Goal: Task Accomplishment & Management: Use online tool/utility

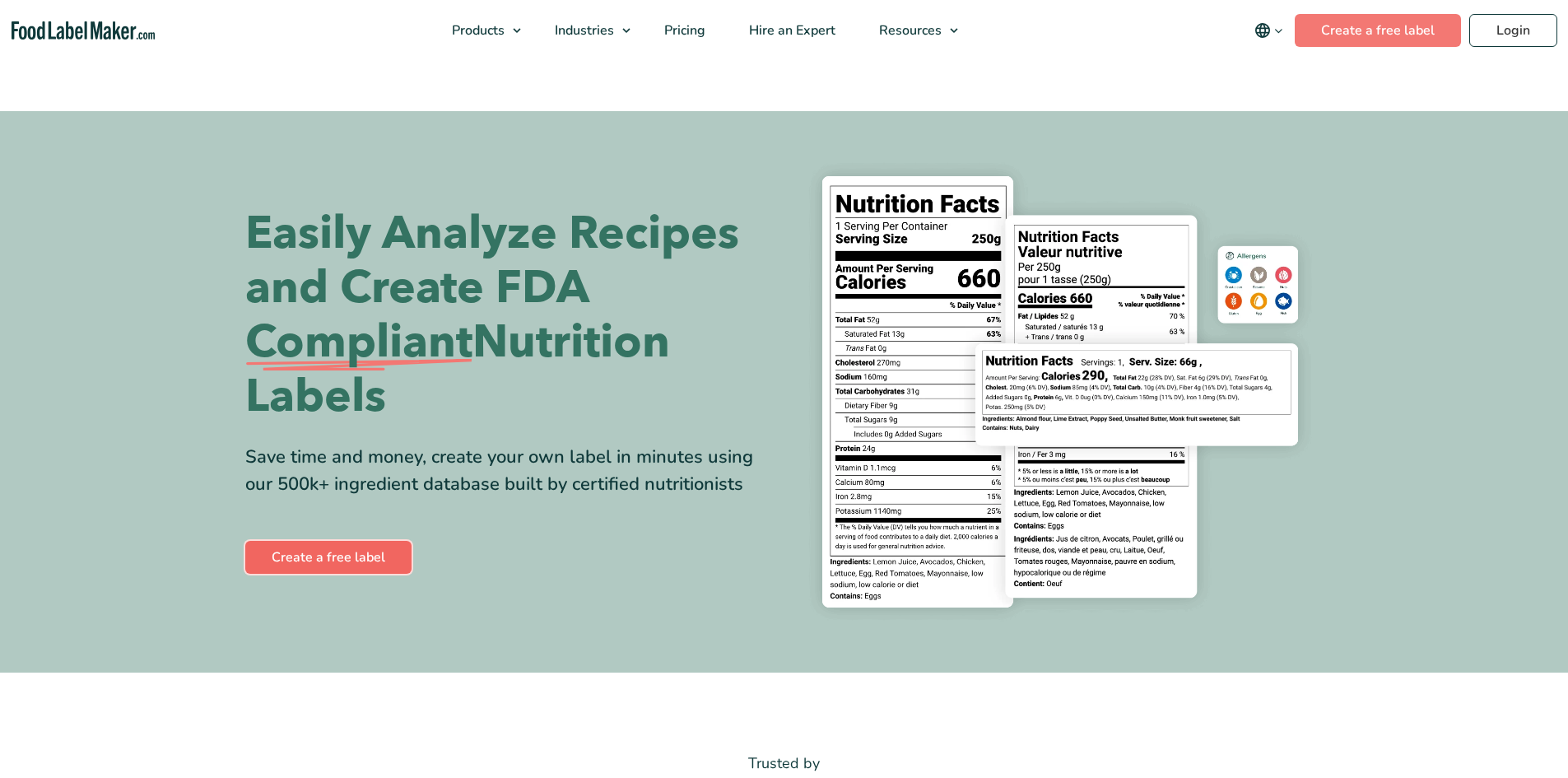
click at [307, 555] on link "Create a free label" at bounding box center [327, 557] width 166 height 32
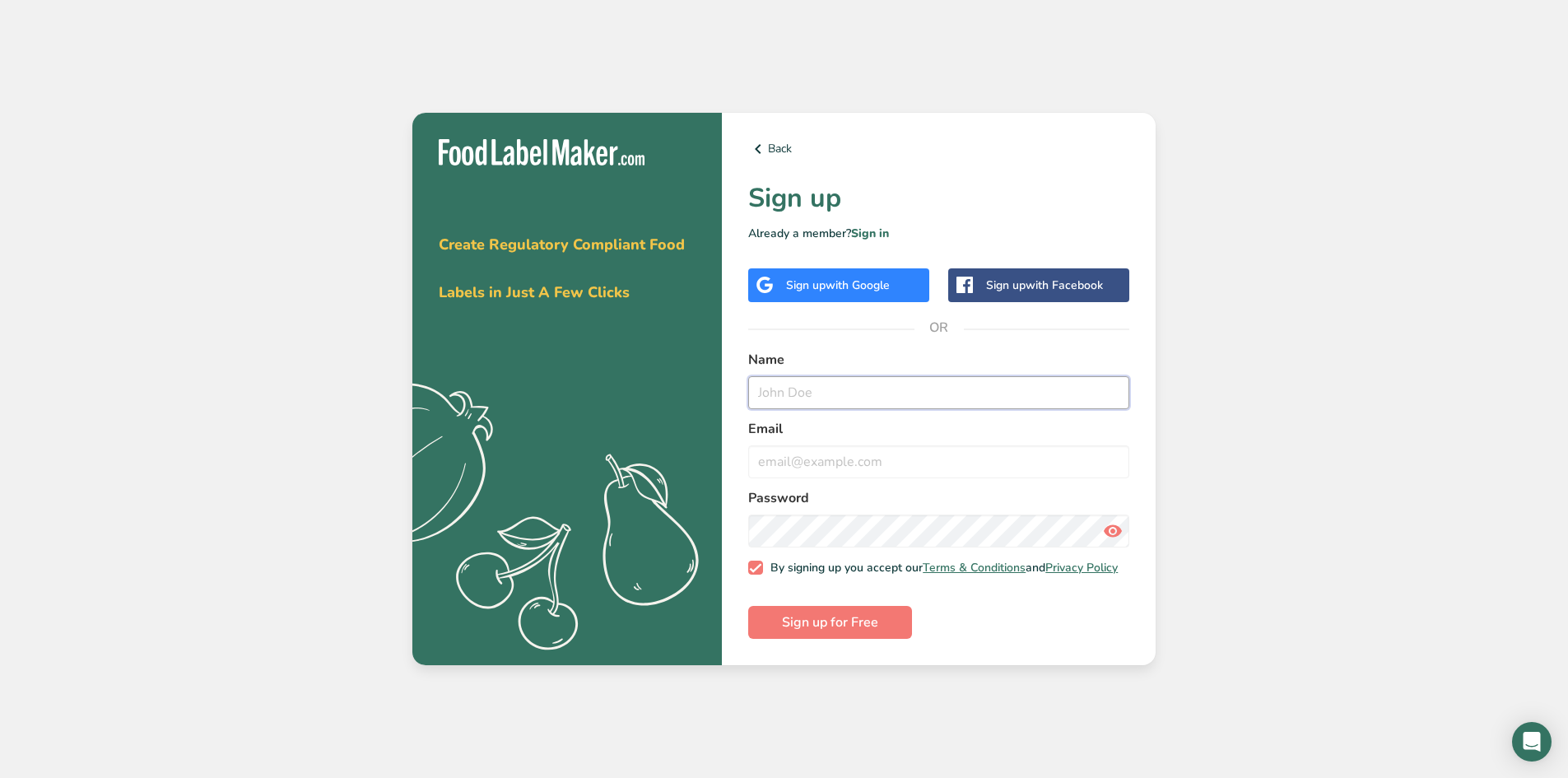
click at [891, 390] on input "text" at bounding box center [939, 392] width 381 height 32
click at [1372, 390] on div "Get your free trial [DATE] Create Regulatory Compliant Food Labels in Just A Fe…" at bounding box center [784, 389] width 1568 height 778
click at [526, 290] on span "Create Regulatory Compliant Food Labels in Just A Few Clicks" at bounding box center [561, 269] width 246 height 68
click at [784, 365] on div "Name" at bounding box center [939, 380] width 381 height 59
click at [804, 400] on input "text" at bounding box center [939, 392] width 381 height 32
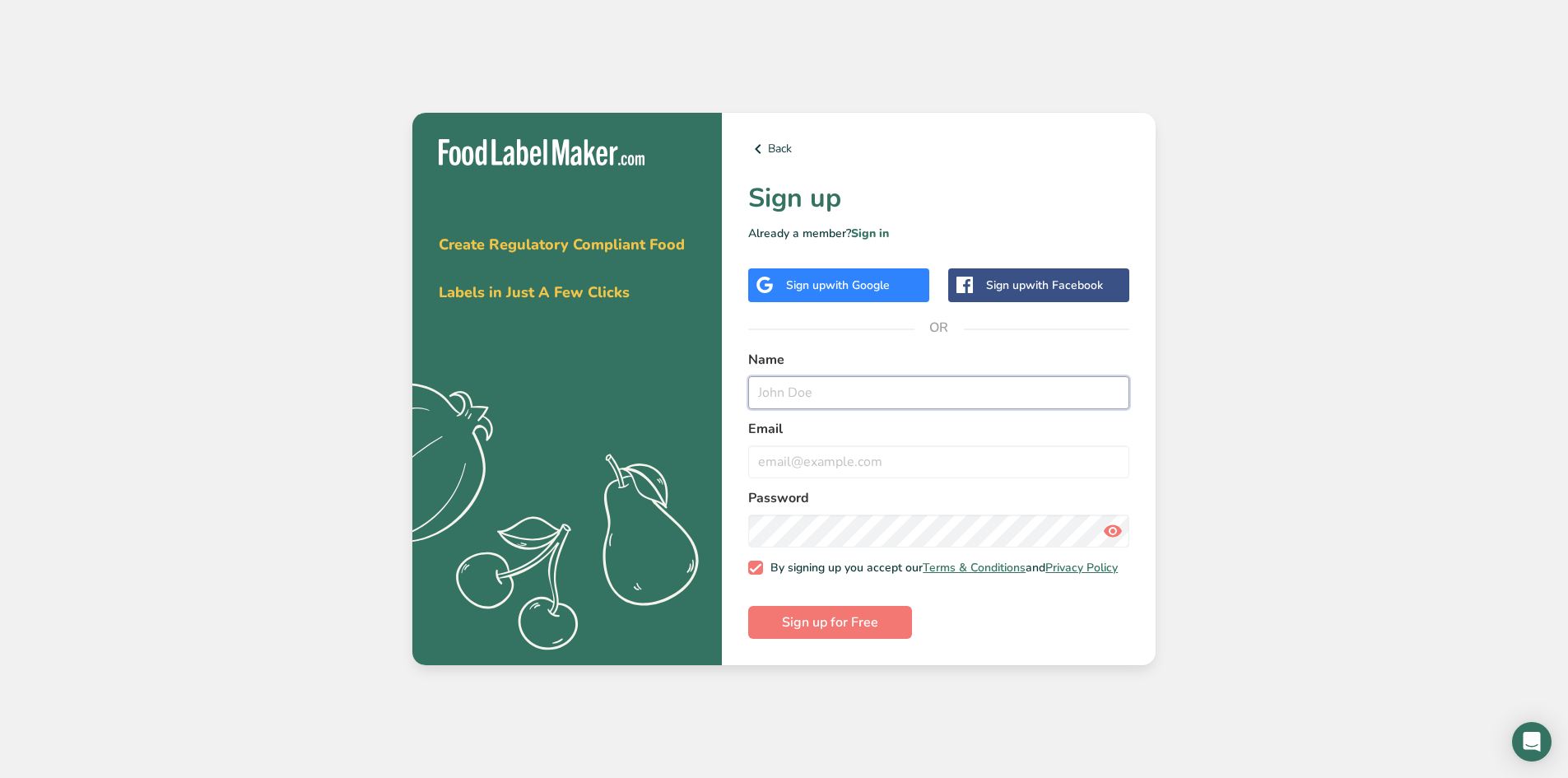
type input "l"
type input "tapatia"
click at [859, 467] on input "email" at bounding box center [939, 461] width 381 height 32
type input "[EMAIL_ADDRESS][DOMAIN_NAME]"
click at [748, 606] on button "Sign up for Free" at bounding box center [830, 622] width 164 height 32
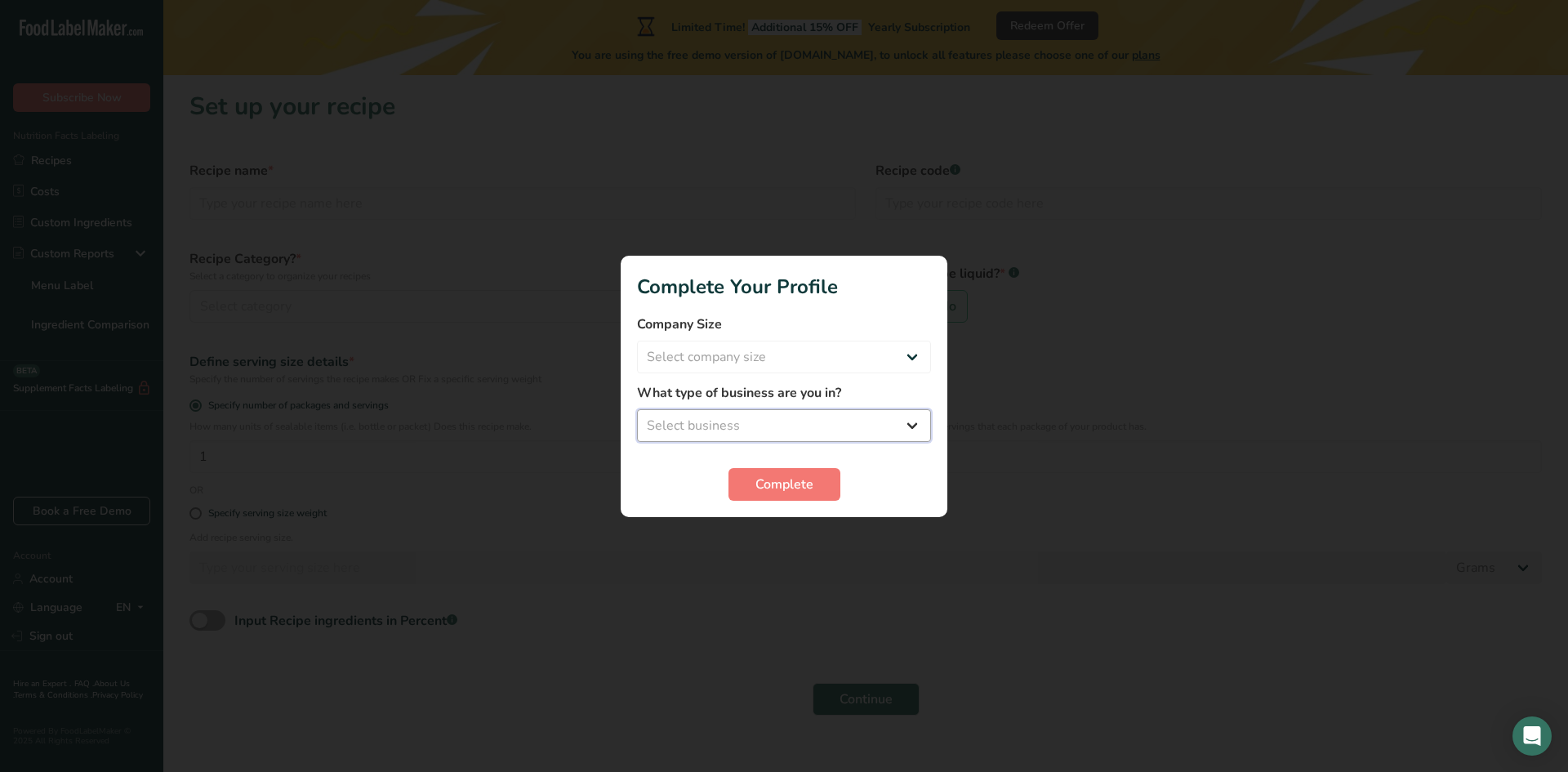
click at [821, 433] on select "Select business Packaged Food Manufacturer Restaurant & Cafe Bakery Meal Plans …" at bounding box center [784, 425] width 294 height 32
select select "1"
click at [637, 409] on select "Select business Packaged Food Manufacturer Restaurant & Cafe Bakery Meal Plans …" at bounding box center [784, 425] width 294 height 32
click at [821, 391] on label "What type of business are you in?" at bounding box center [784, 393] width 294 height 20
click at [821, 364] on select "Select company size Fewer than 10 Employees 10 to 50 Employees 51 to 500 Employ…" at bounding box center [784, 356] width 294 height 32
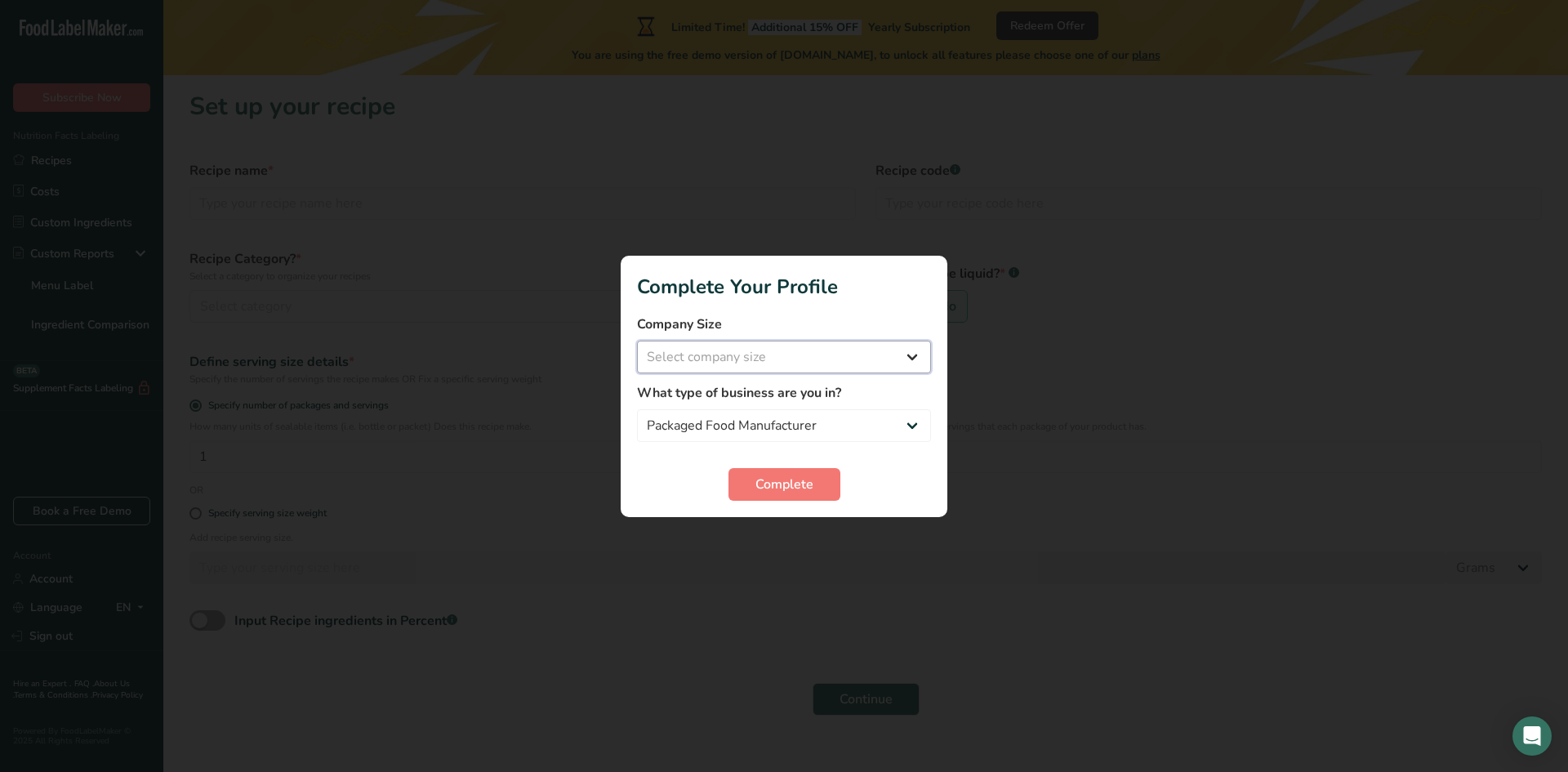
select select "1"
click at [637, 341] on select "Select company size Fewer than 10 Employees 10 to 50 Employees 51 to 500 Employ…" at bounding box center [784, 356] width 294 height 32
click at [818, 461] on form "Company Size Fewer than 10 Employees 10 to 50 Employees 51 to 500 Employees Ove…" at bounding box center [784, 407] width 294 height 186
click at [786, 494] on button "Complete" at bounding box center [784, 484] width 112 height 32
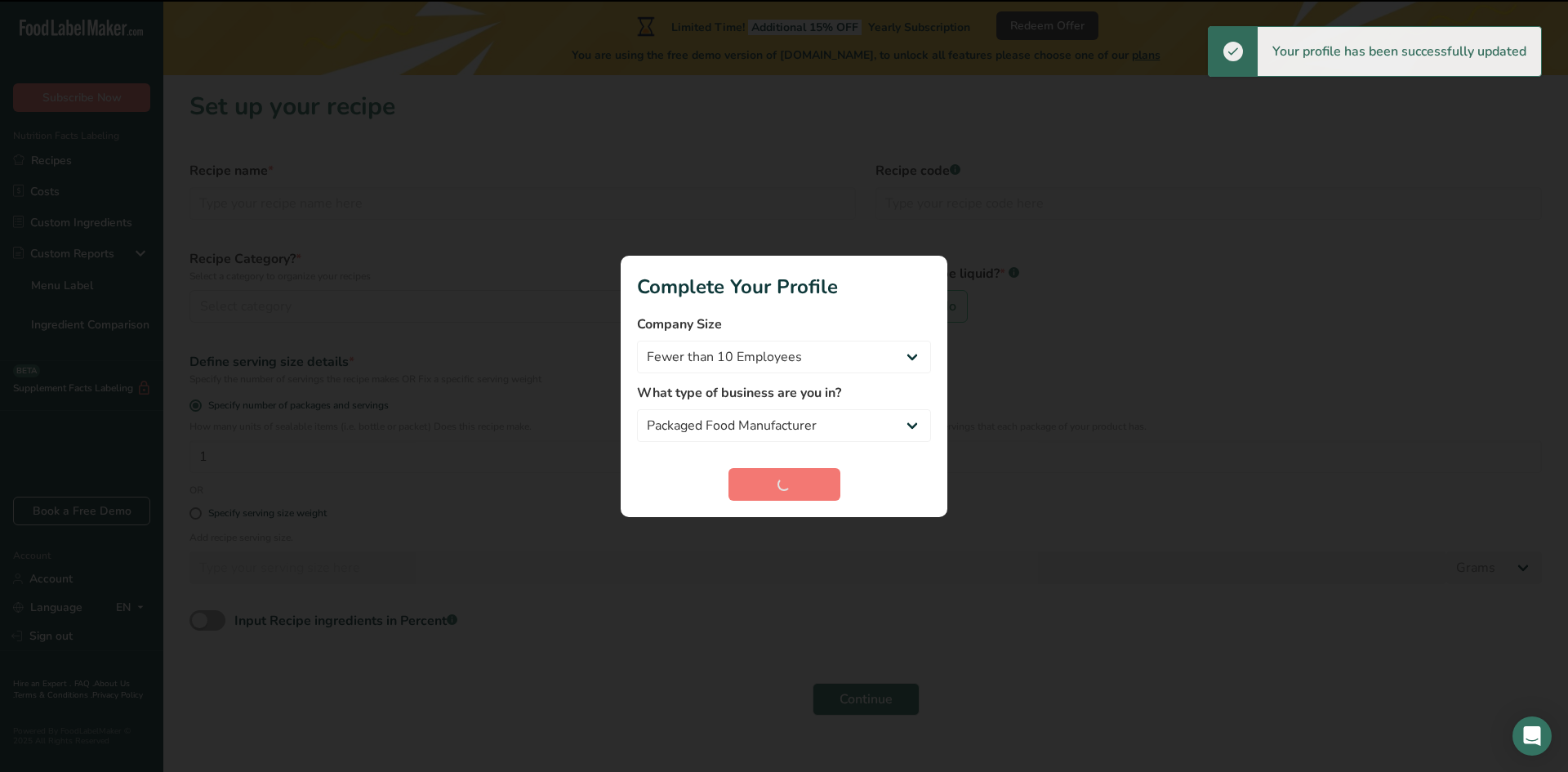
click at [791, 483] on div "Complete" at bounding box center [784, 484] width 294 height 32
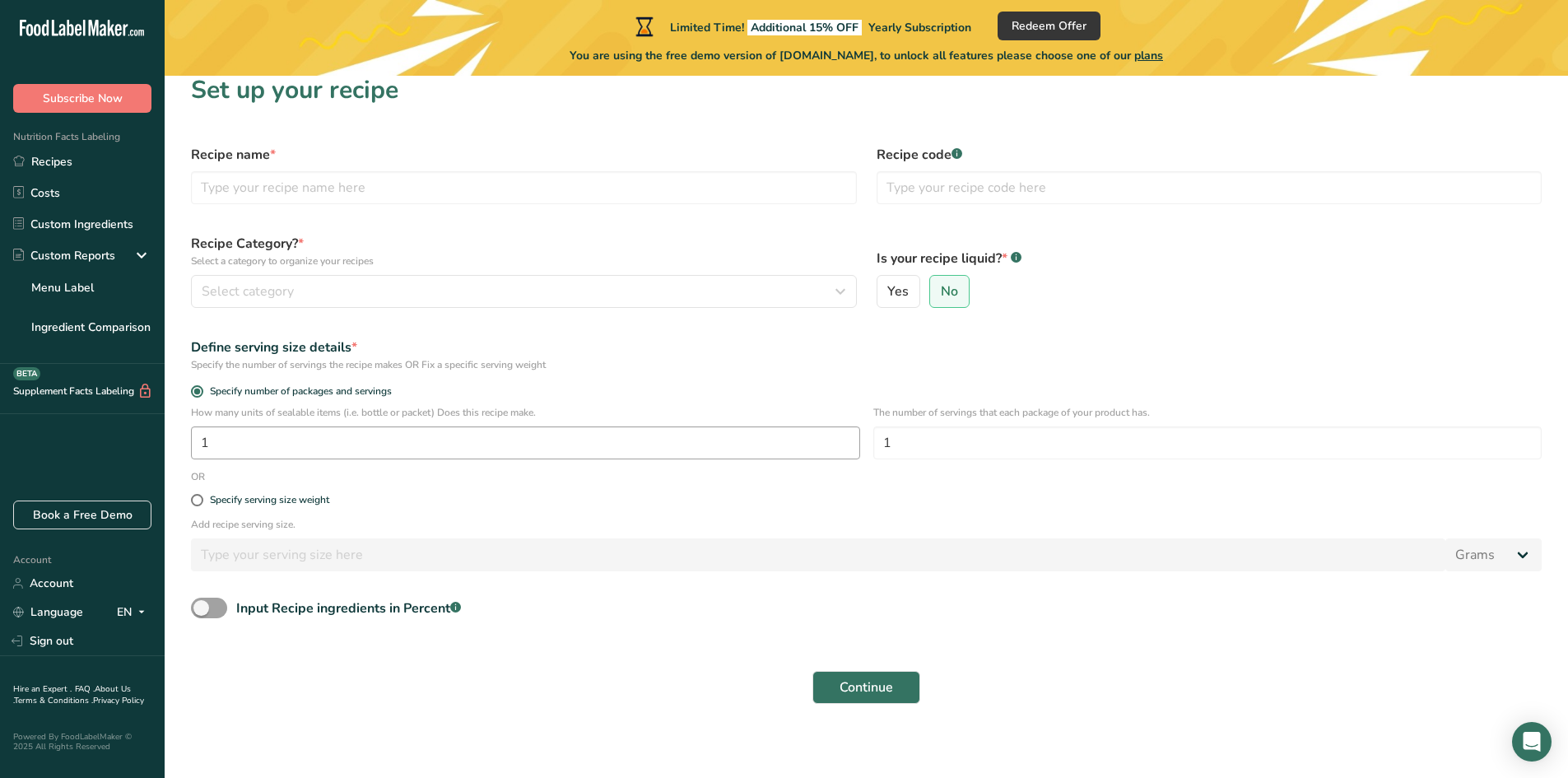
scroll to position [23, 0]
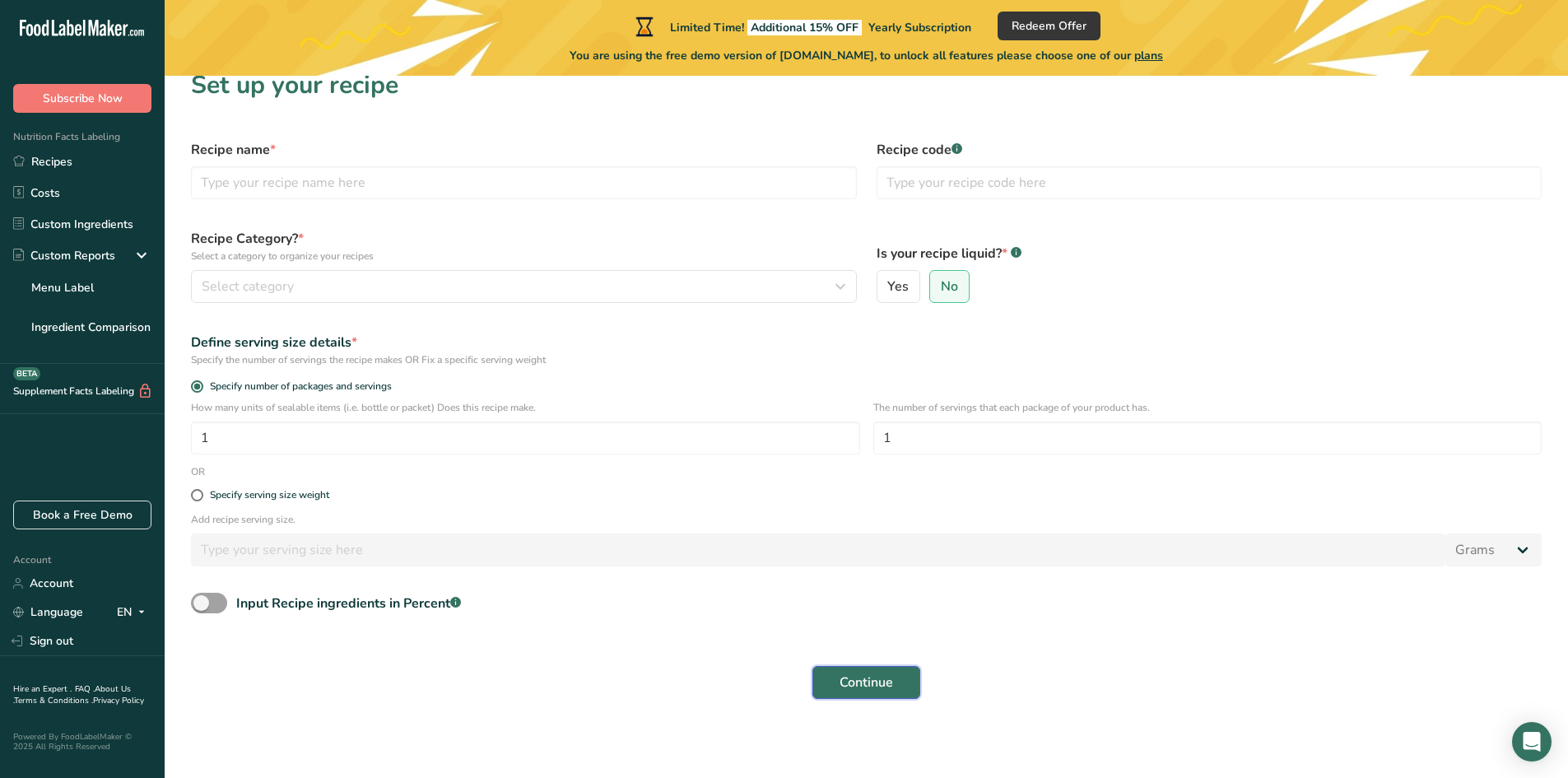
click at [893, 673] on span "Continue" at bounding box center [866, 683] width 53 height 20
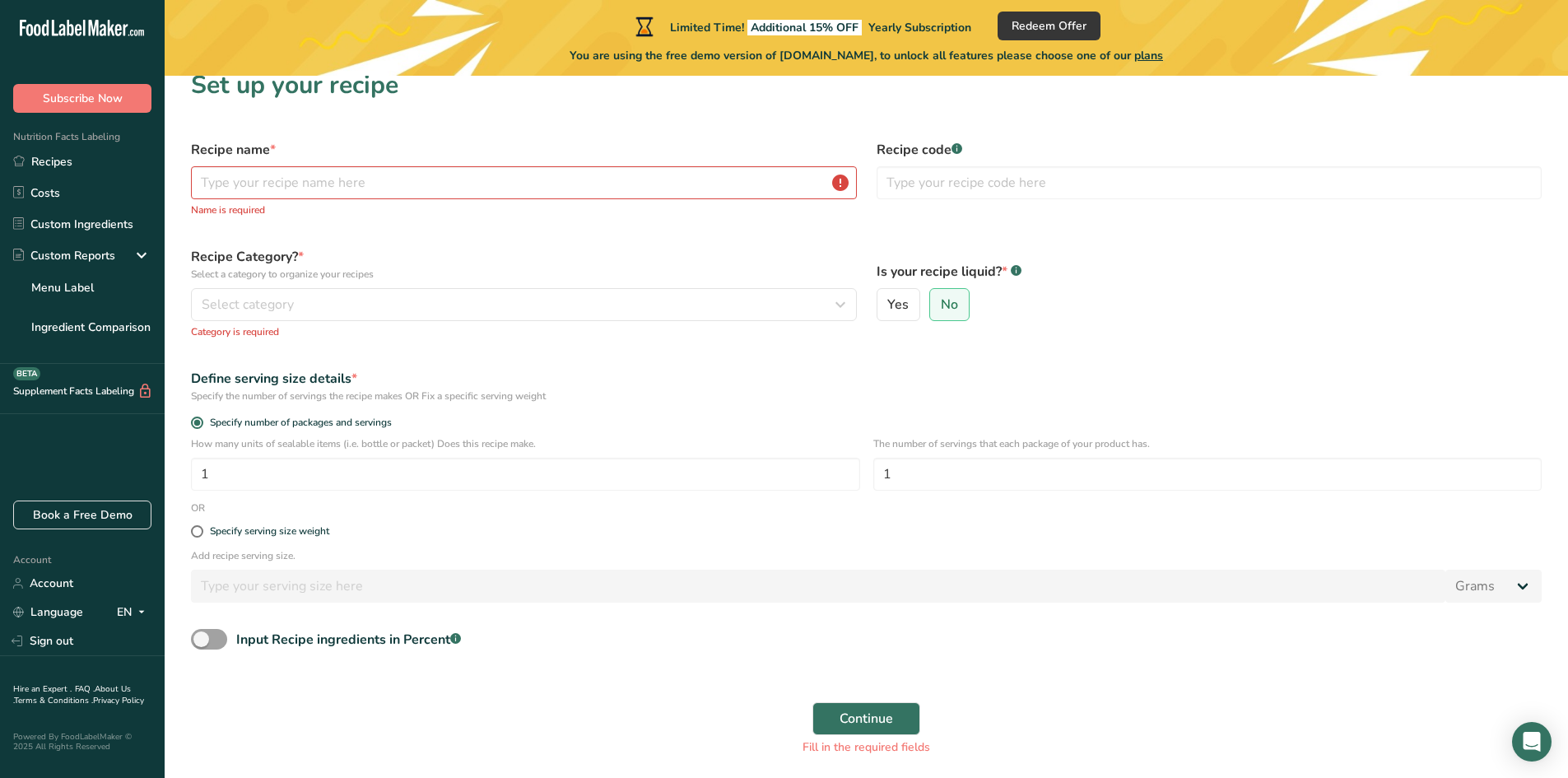
click at [759, 366] on div "Define serving size details * Specify the number of servings the recipe makes O…" at bounding box center [866, 386] width 1370 height 54
click at [470, 172] on input "text" at bounding box center [523, 182] width 666 height 32
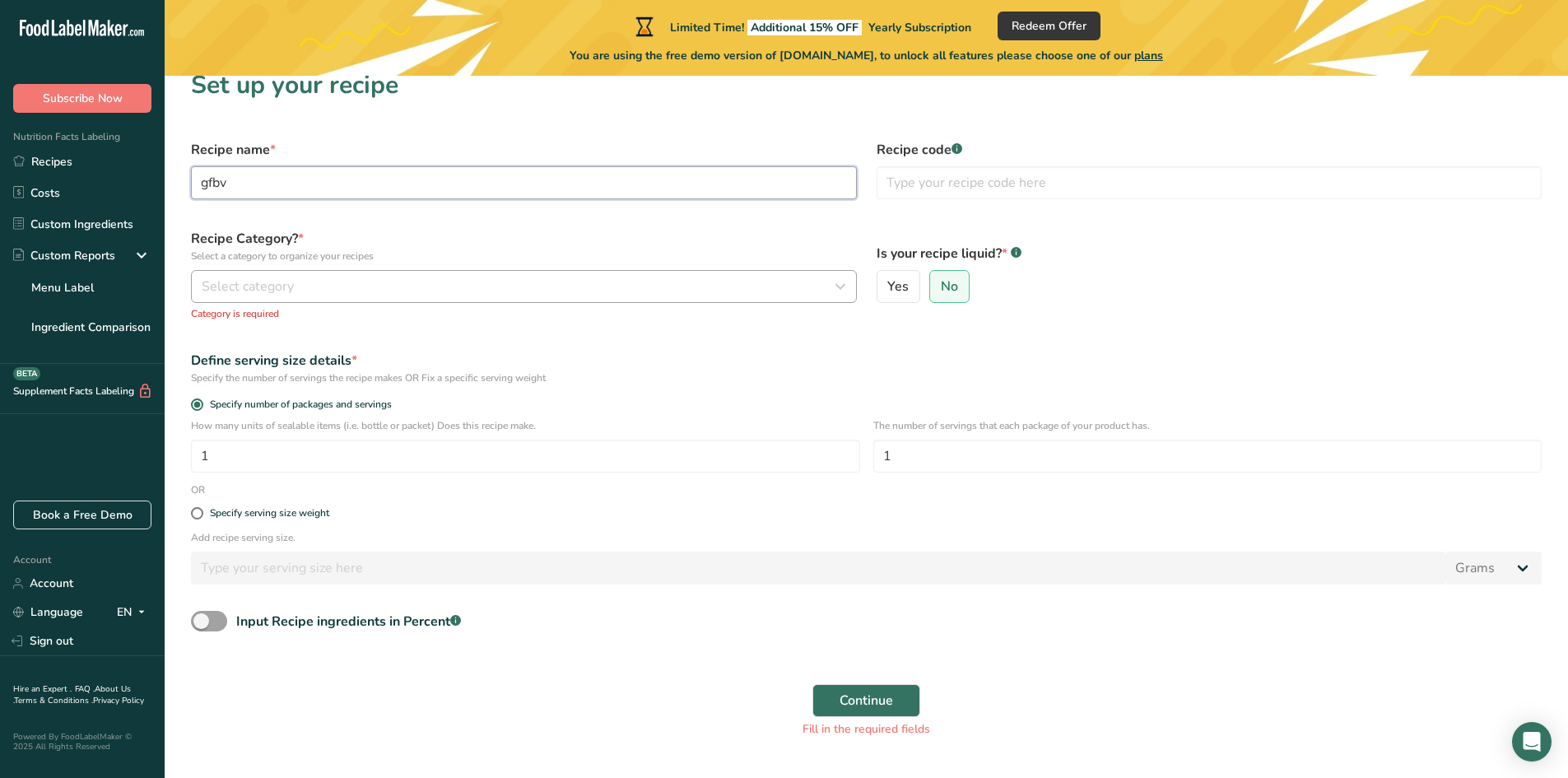
type input "gfbv"
click at [338, 281] on div "Select category" at bounding box center [518, 286] width 634 height 20
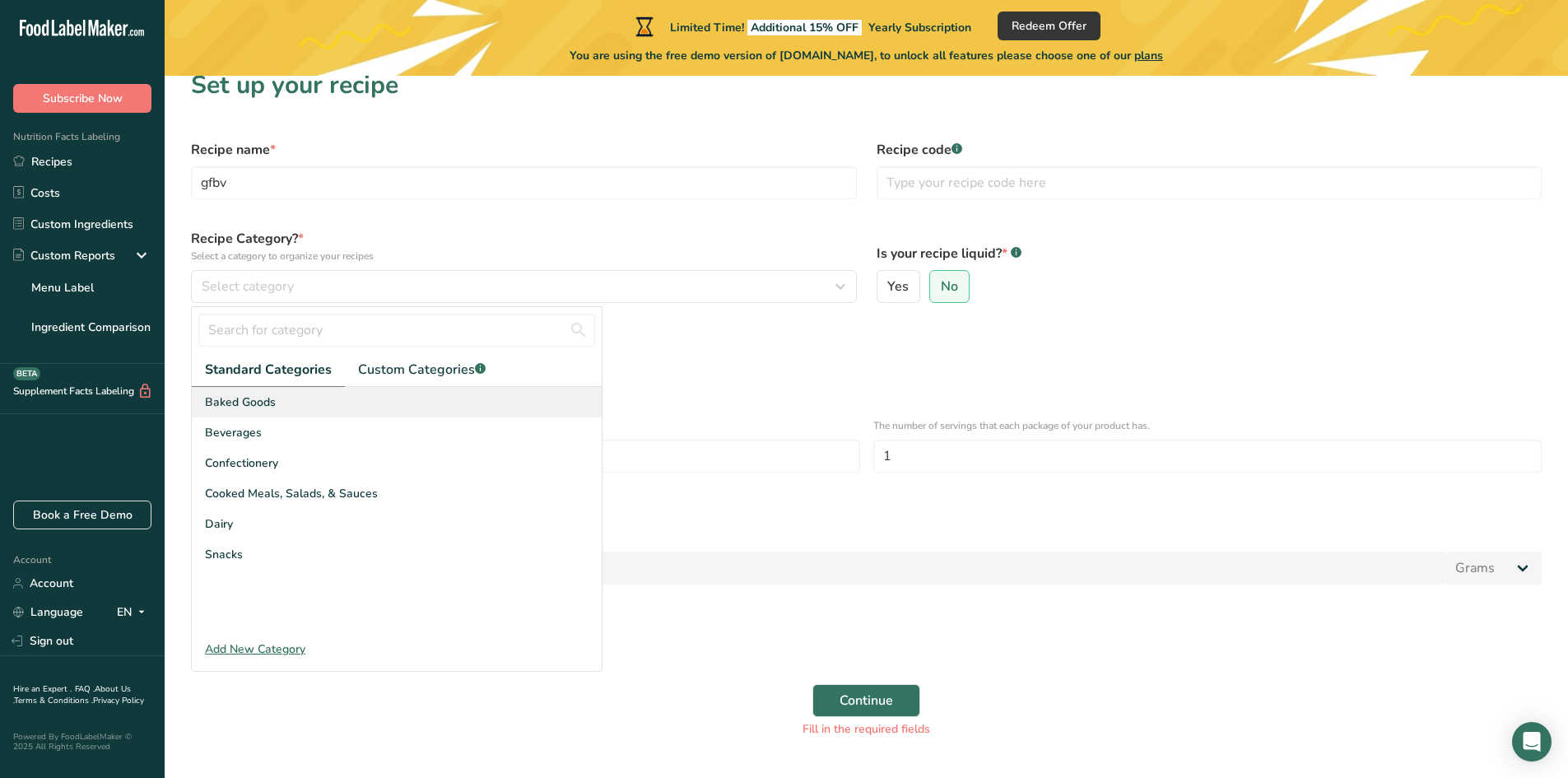
click at [343, 391] on div "Baked Goods" at bounding box center [396, 401] width 410 height 30
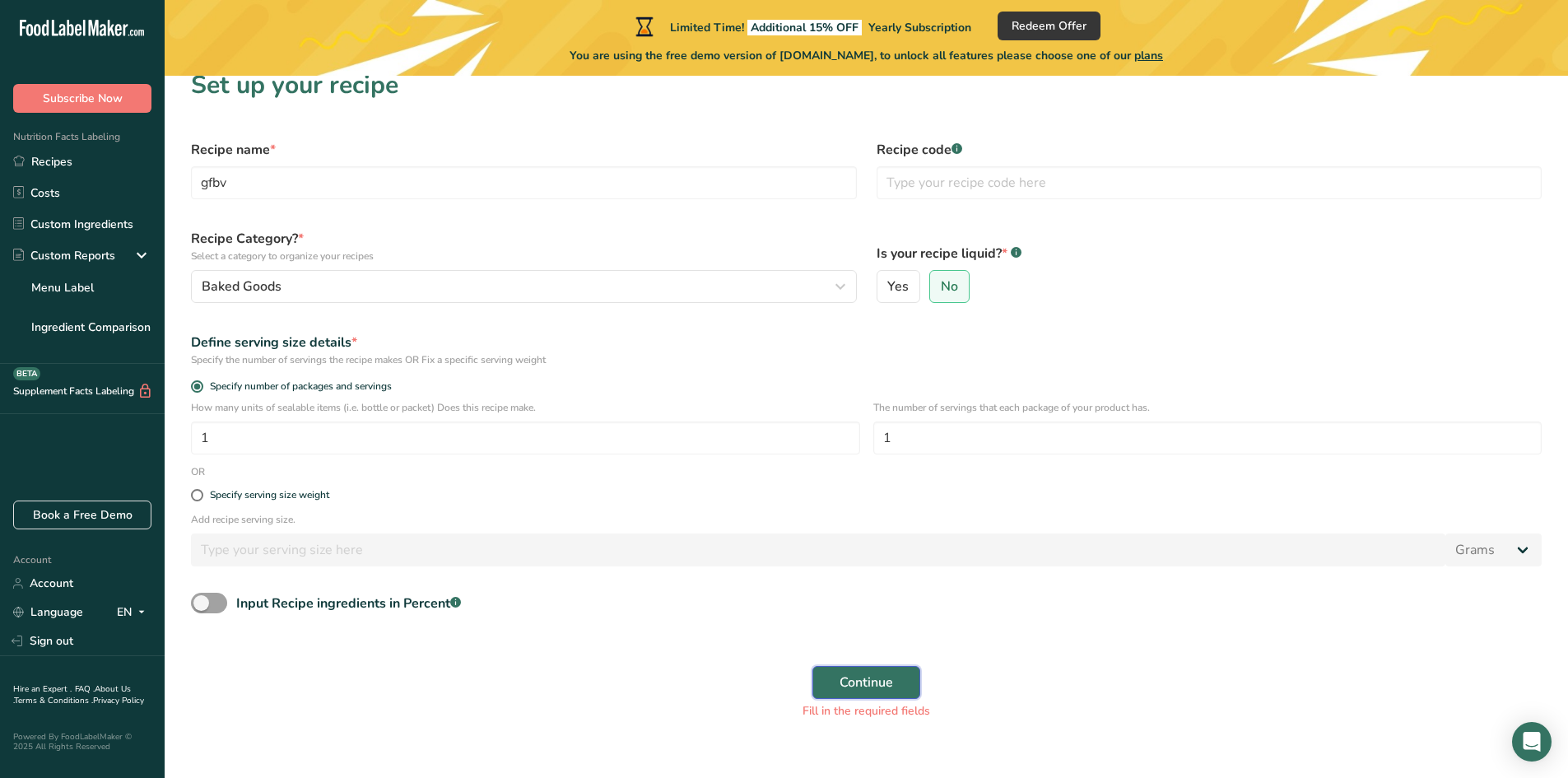
click at [898, 668] on button "Continue" at bounding box center [866, 682] width 108 height 32
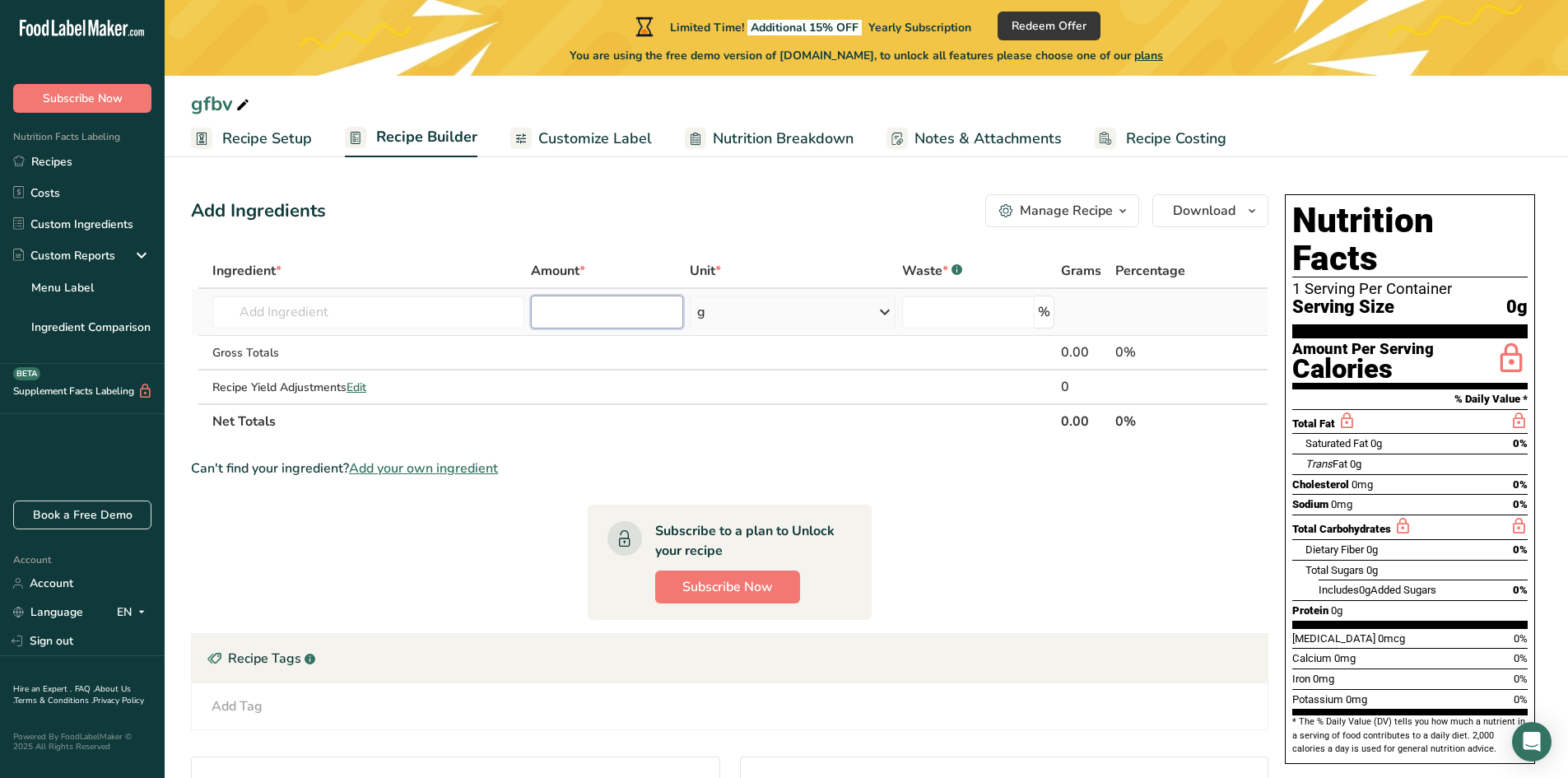
click at [640, 308] on input "number" at bounding box center [608, 312] width 153 height 32
click at [761, 306] on div "g" at bounding box center [792, 312] width 204 height 32
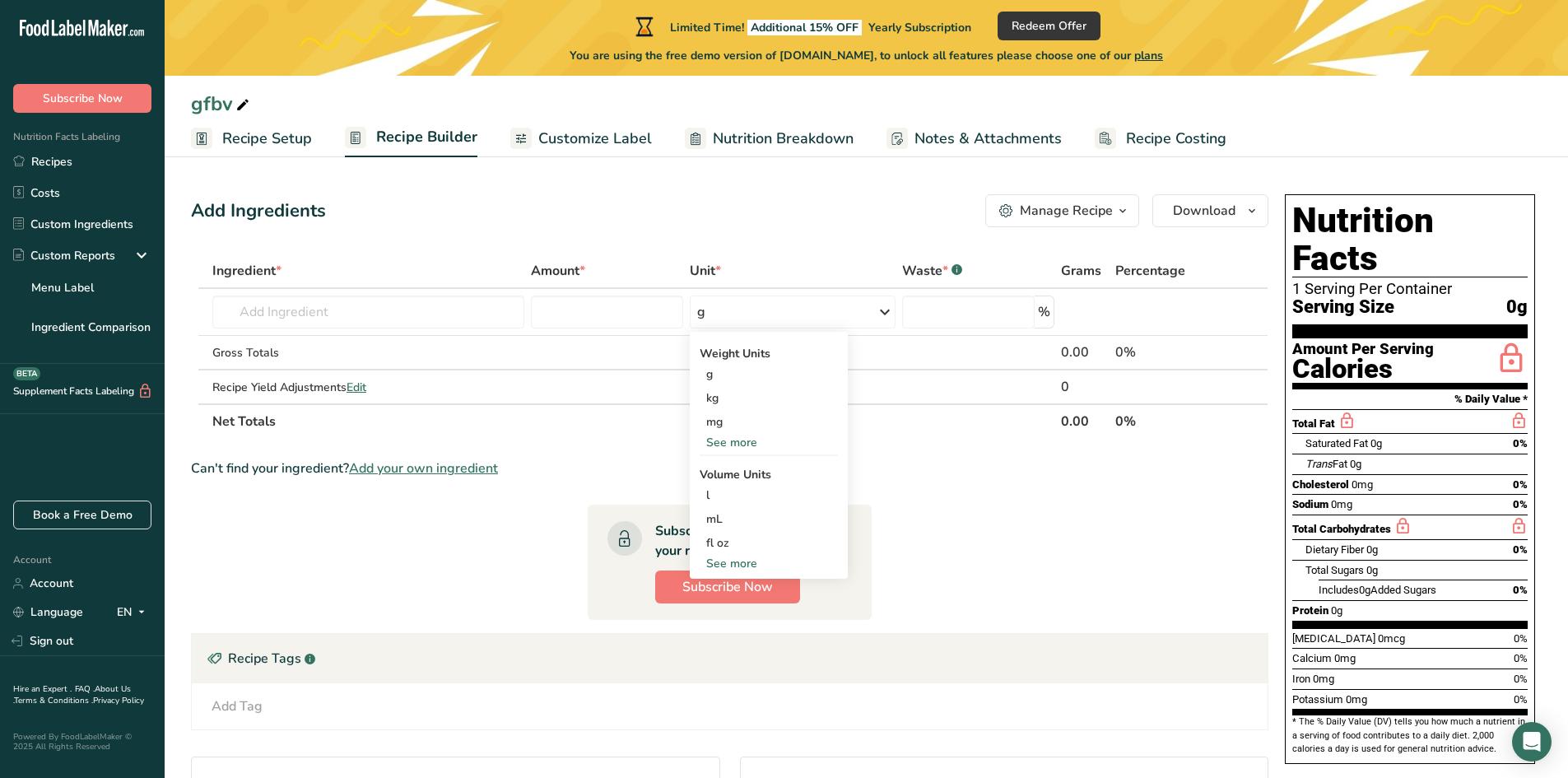
click at [961, 466] on div "Can't find your ingredient? Add your own ingredient" at bounding box center [729, 468] width 1077 height 20
click at [584, 139] on span "Customize Label" at bounding box center [596, 139] width 114 height 23
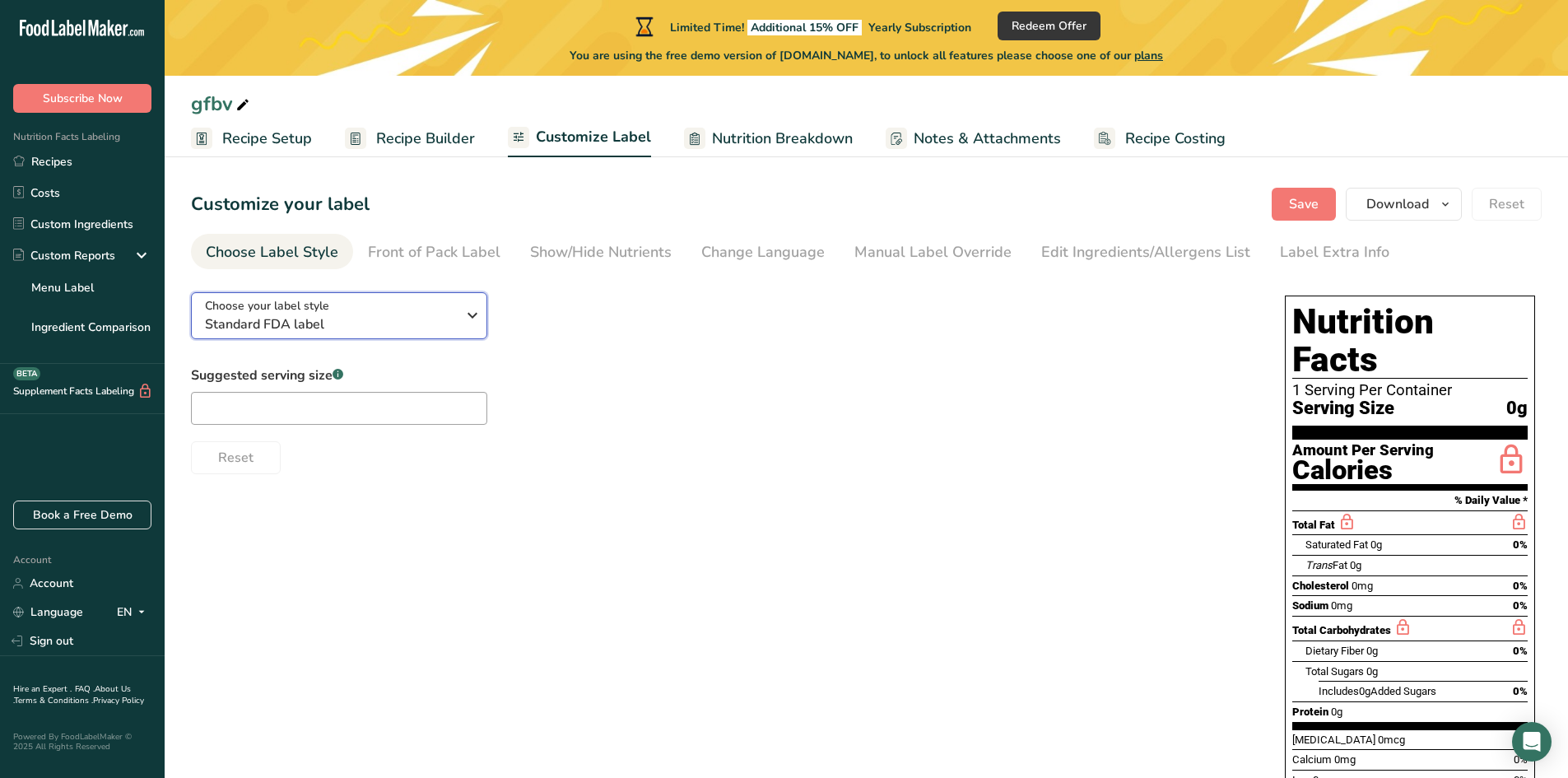
click at [411, 306] on div "Choose your label style Standard FDA label" at bounding box center [329, 316] width 251 height 37
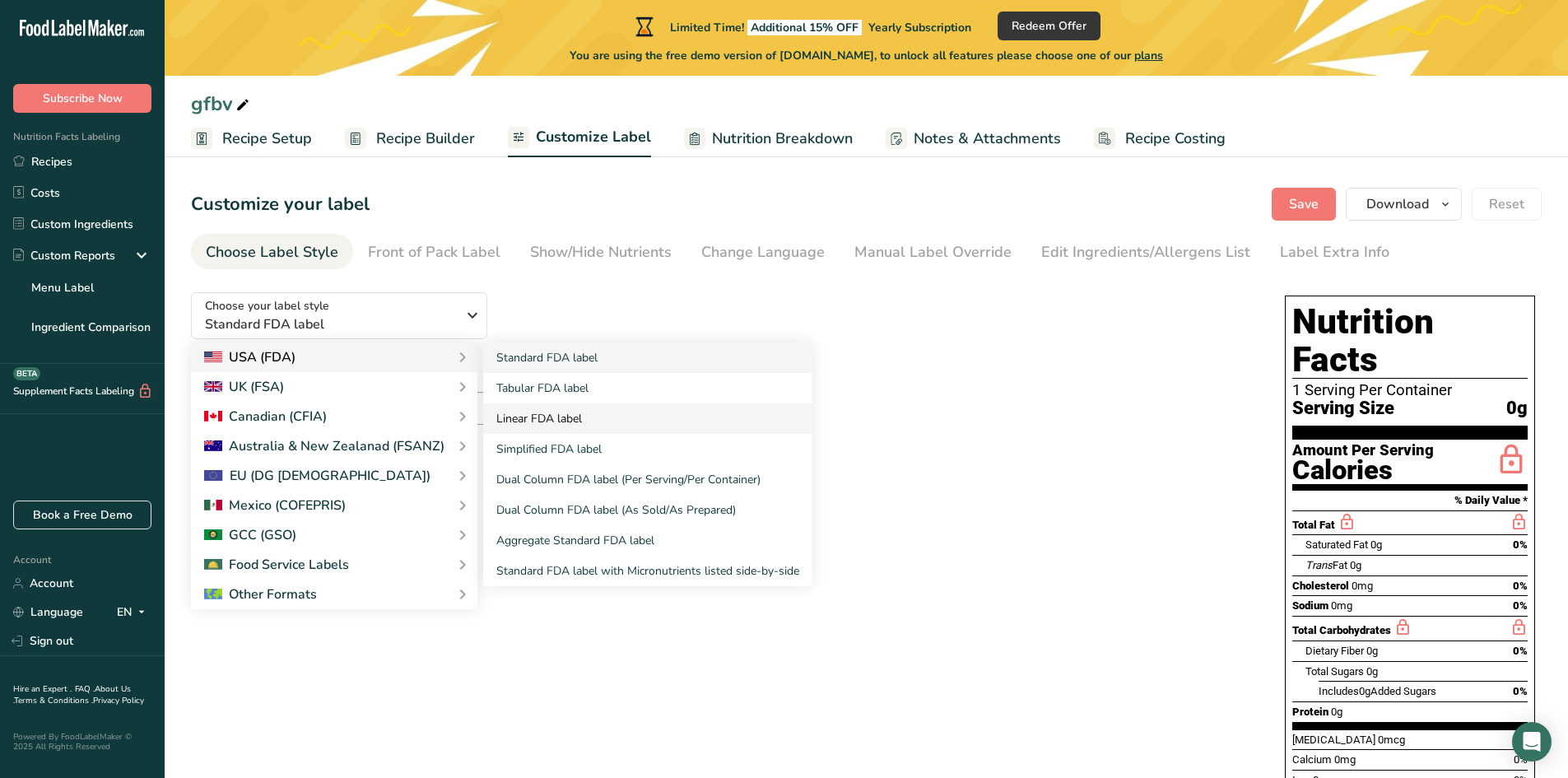
click at [552, 403] on link "Linear FDA label" at bounding box center [647, 418] width 329 height 30
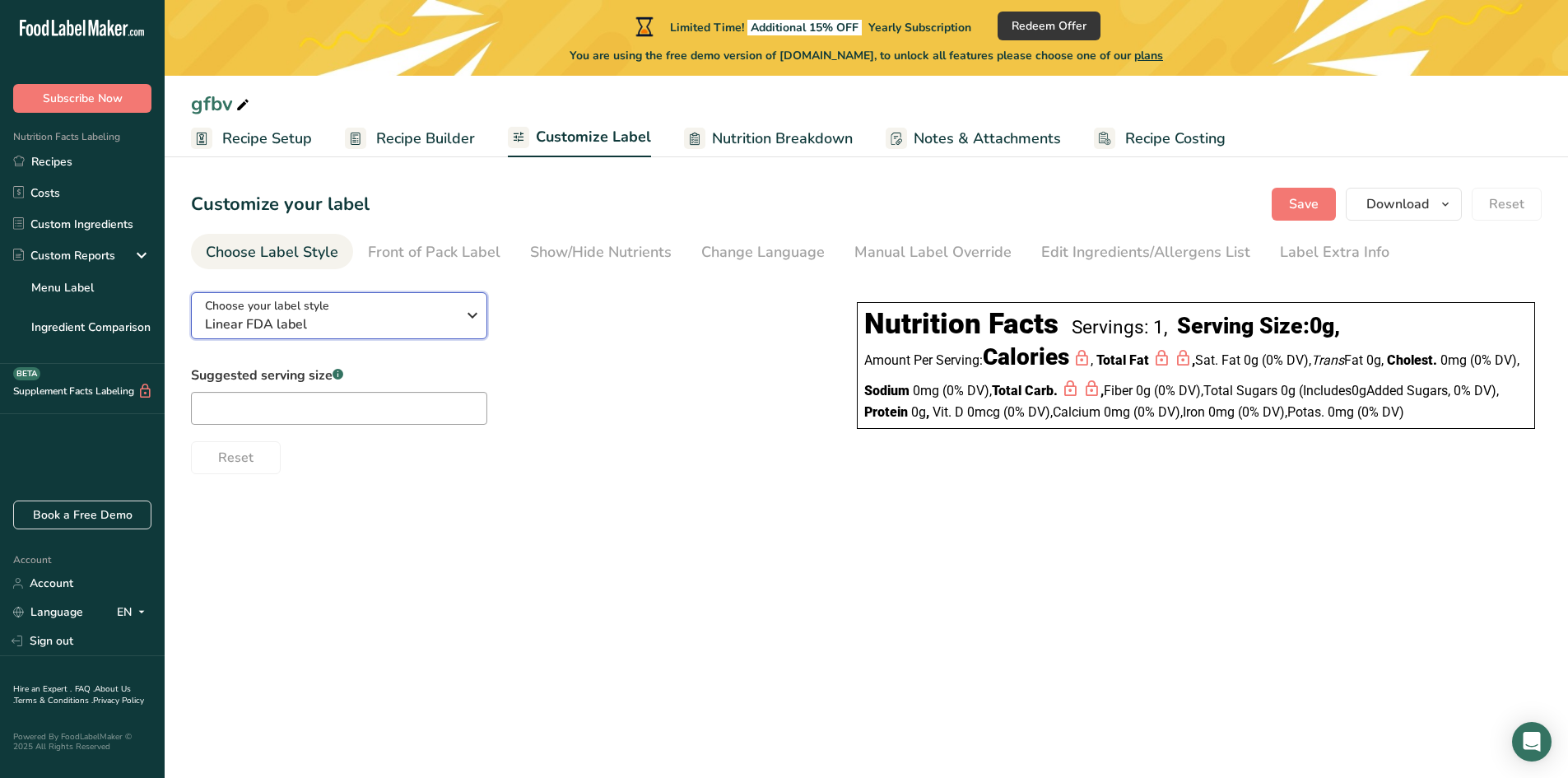
click at [391, 321] on span "Linear FDA label" at bounding box center [329, 325] width 251 height 20
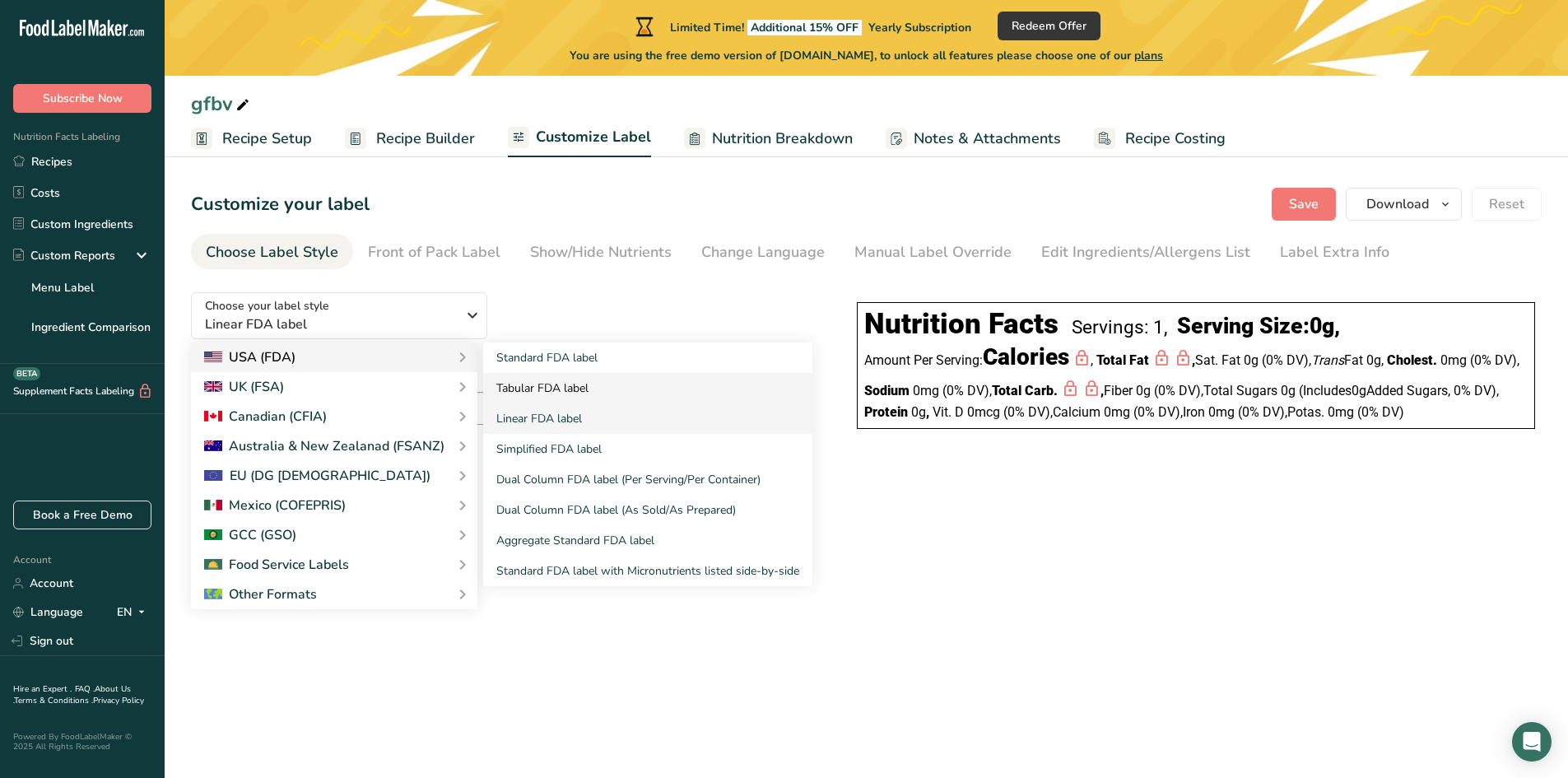
click at [527, 381] on link "Tabular FDA label" at bounding box center [647, 388] width 329 height 30
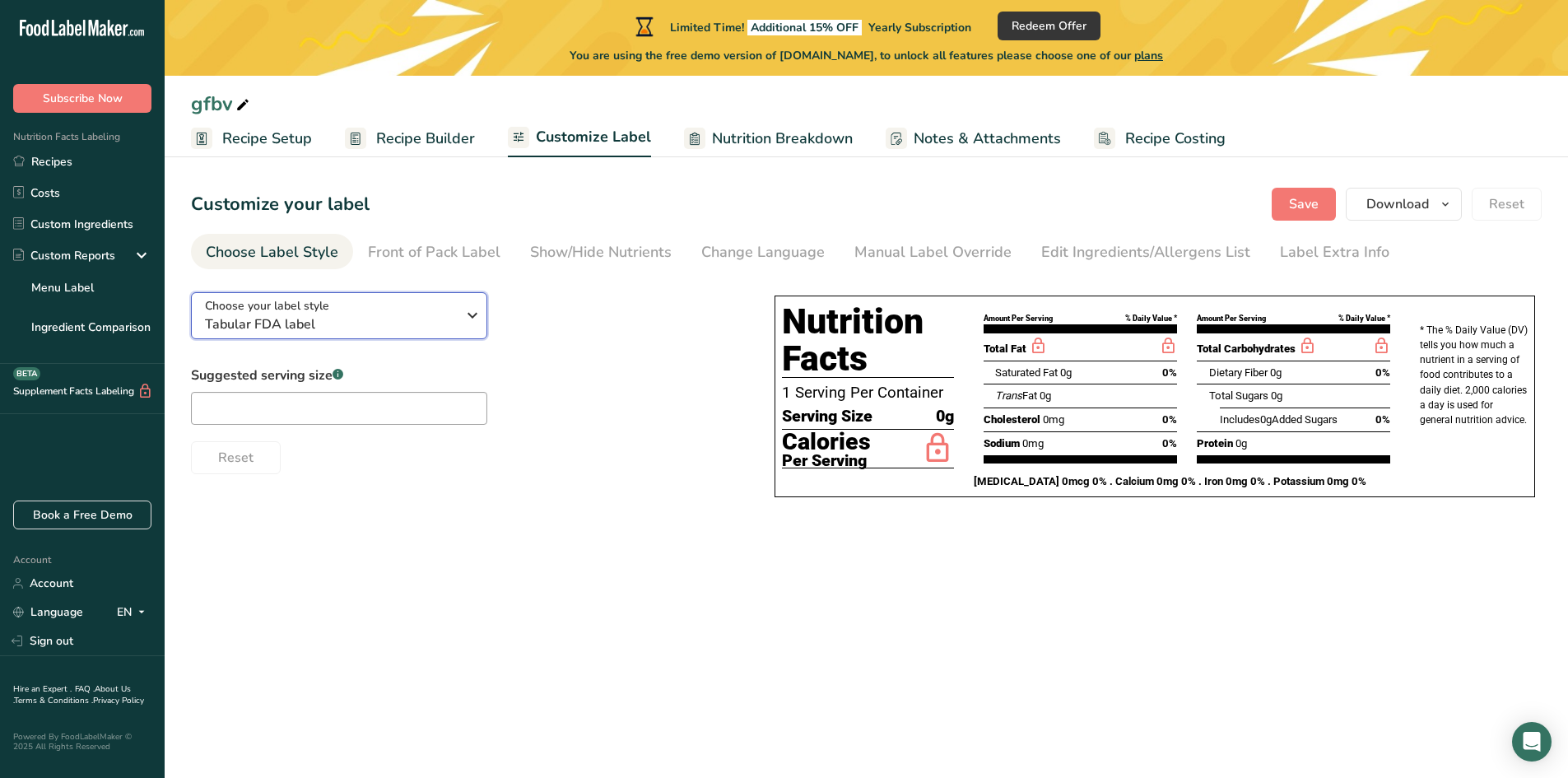
click at [385, 316] on span "Tabular FDA label" at bounding box center [329, 325] width 251 height 20
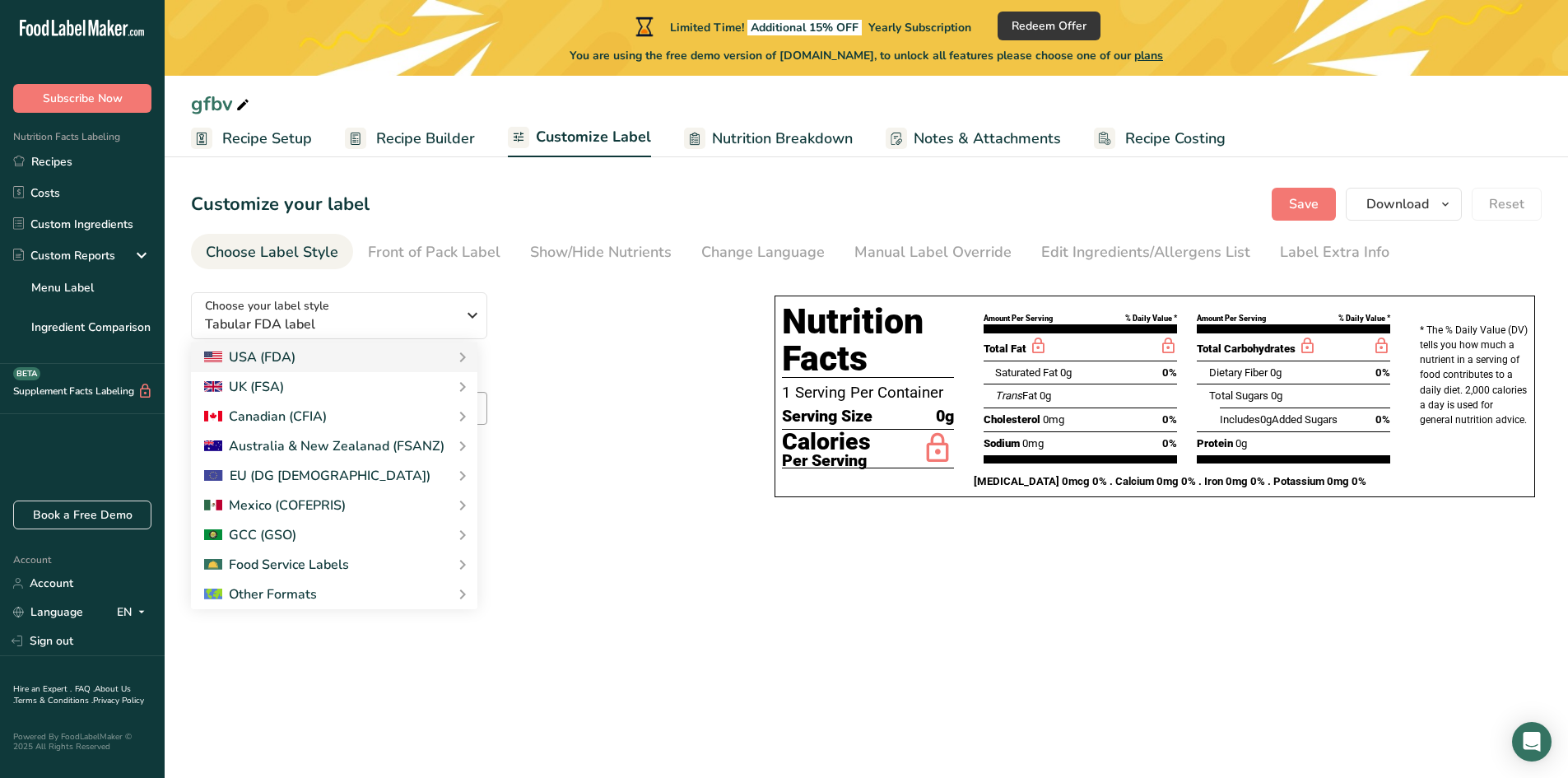
click at [563, 325] on div "Choose your label style Tabular FDA label USA (FDA) Standard FDA label Tabular …" at bounding box center [466, 377] width 551 height 195
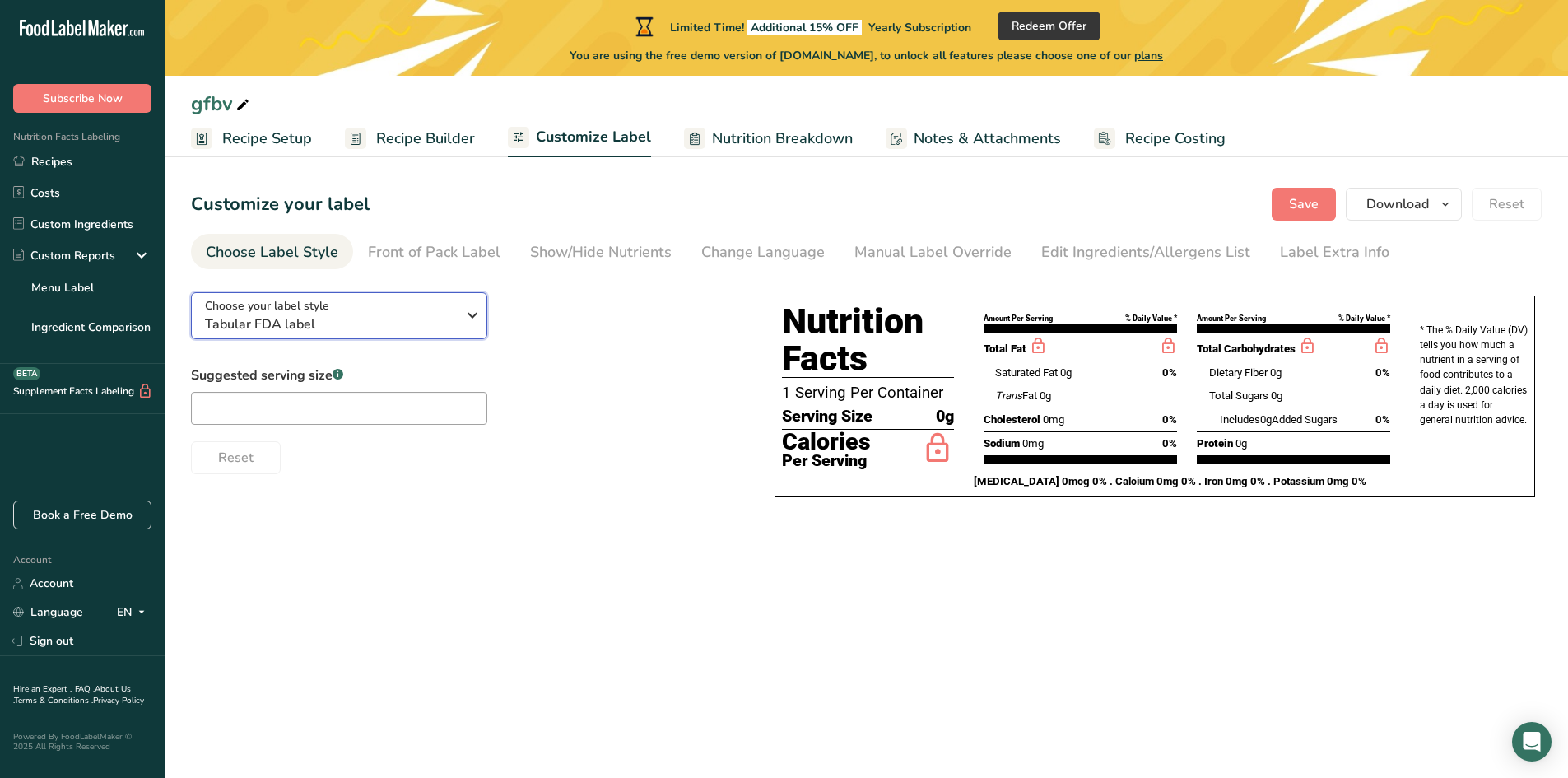
click at [415, 304] on div "Choose your label style Tabular FDA label" at bounding box center [329, 316] width 251 height 37
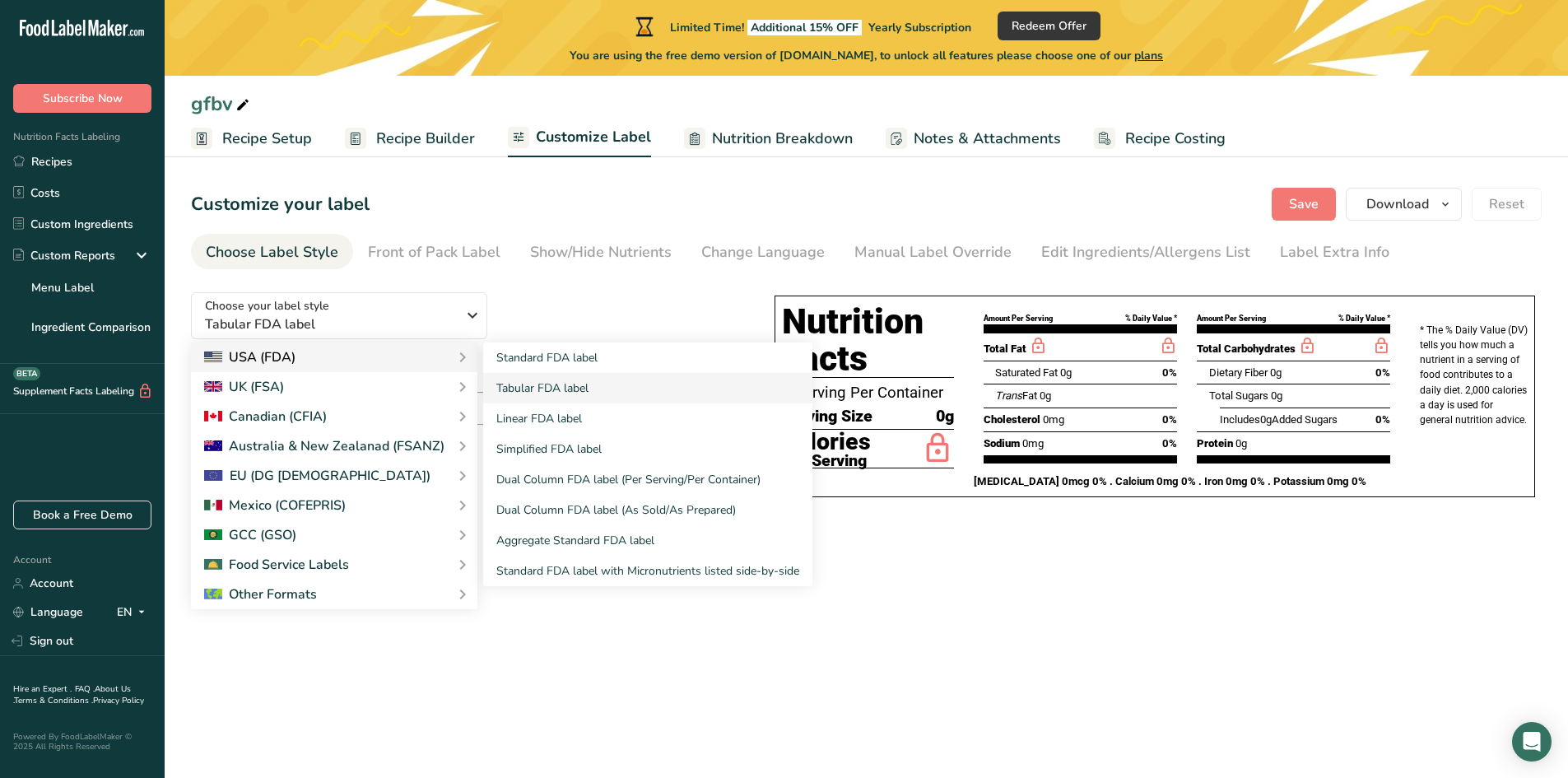
click at [423, 357] on div "USA (FDA)" at bounding box center [334, 357] width 261 height 20
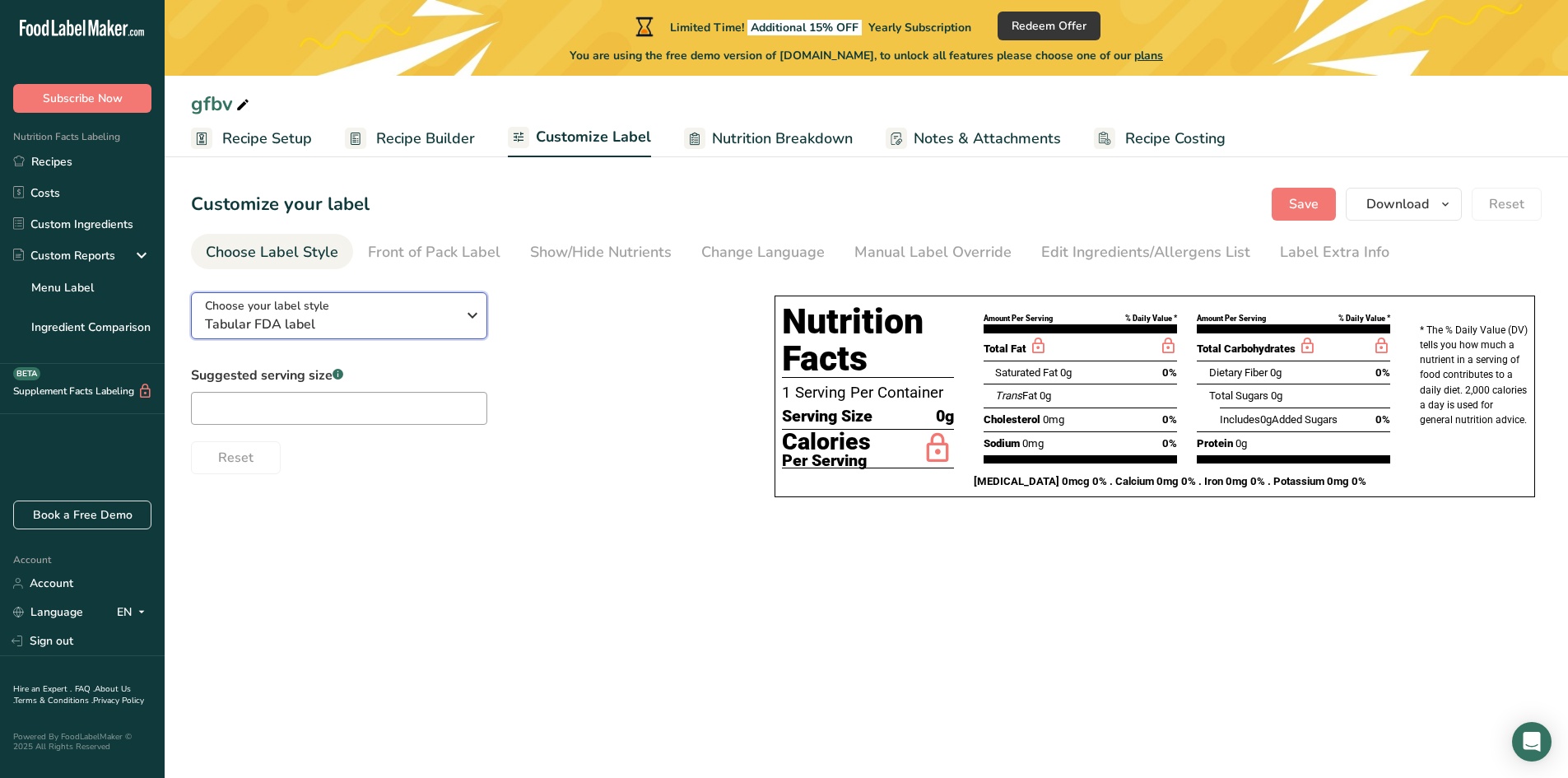
click at [448, 327] on span "Tabular FDA label" at bounding box center [329, 325] width 251 height 20
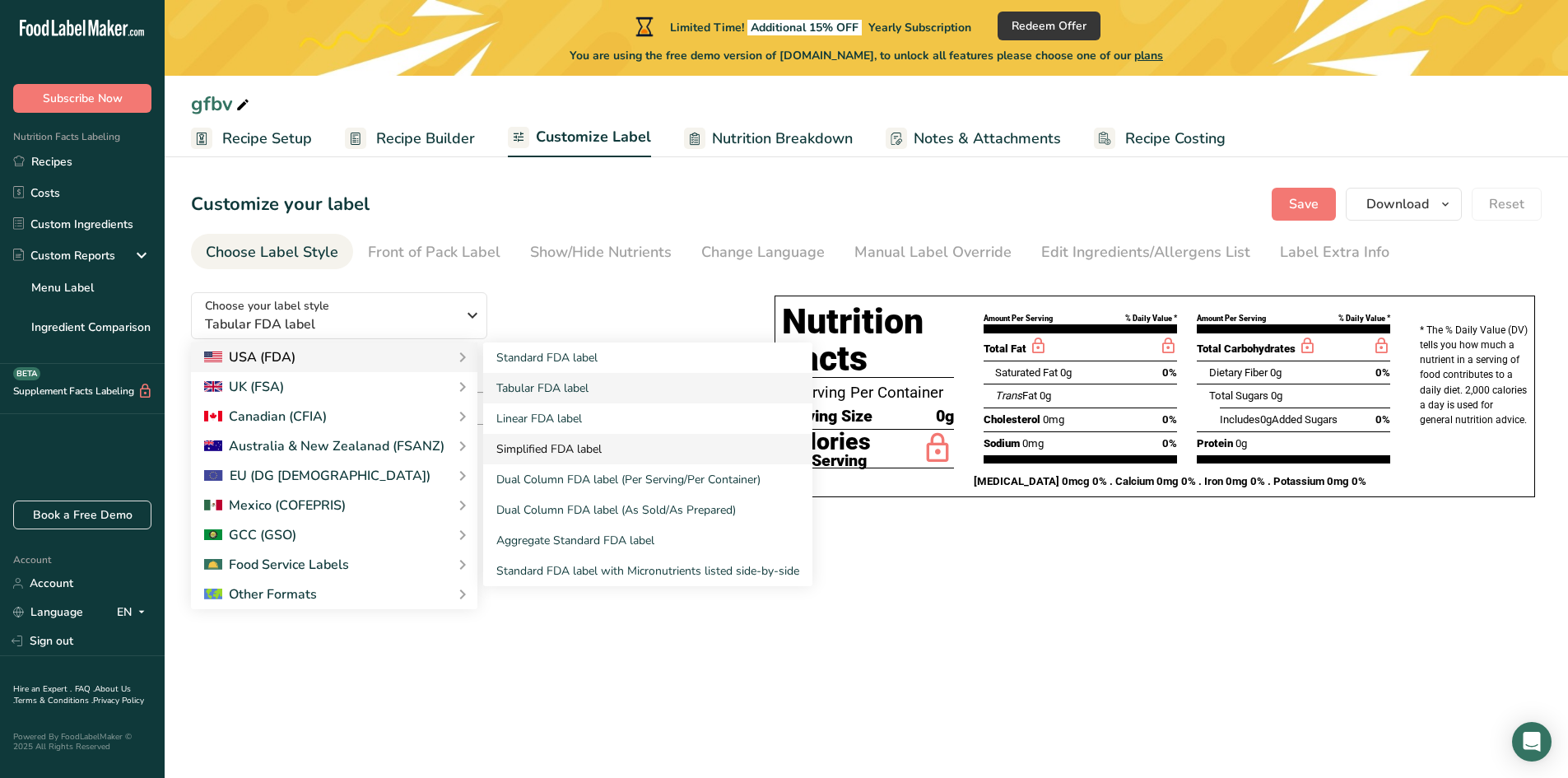
click at [570, 444] on link "Simplified FDA label" at bounding box center [647, 449] width 329 height 30
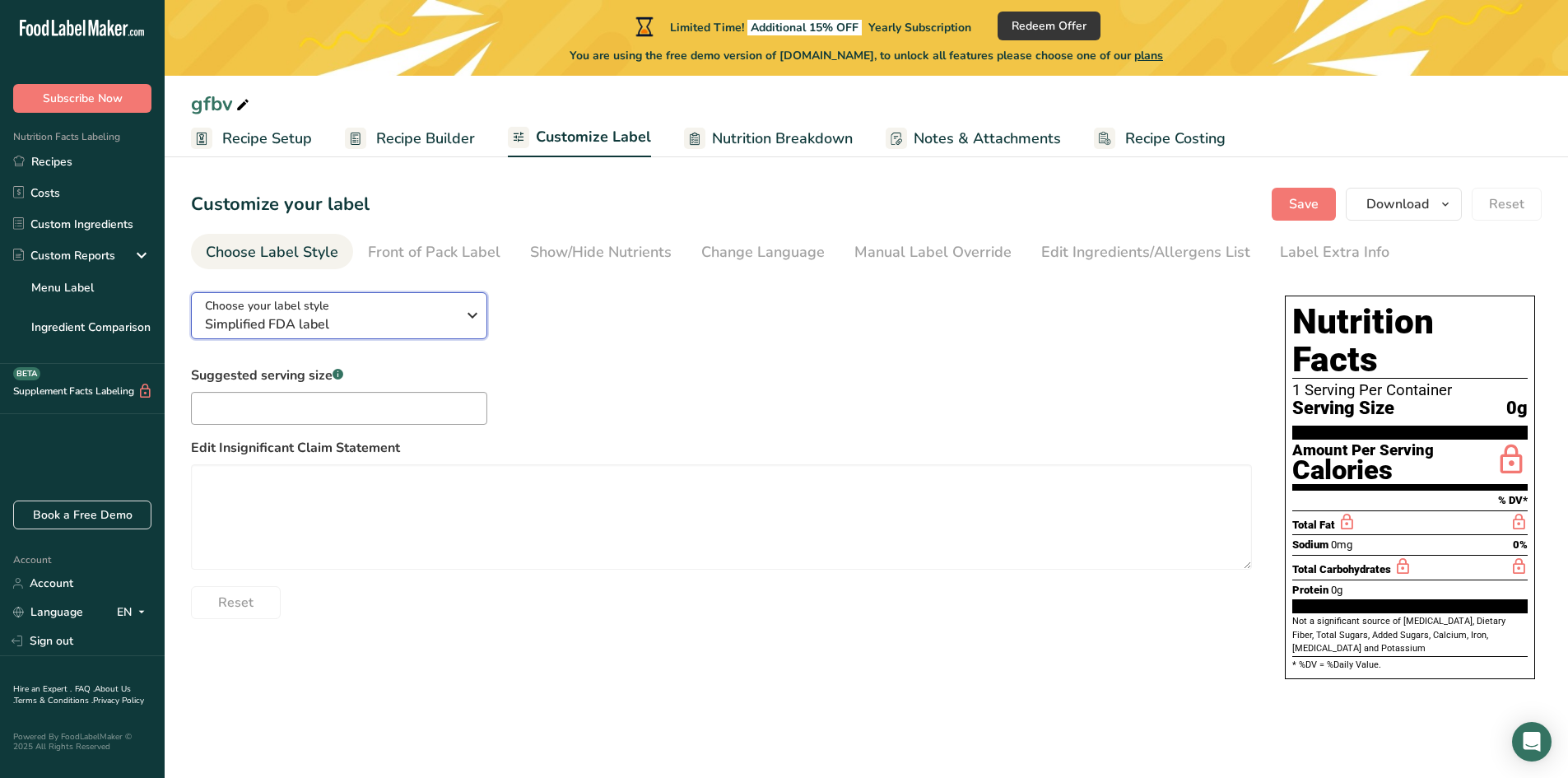
click at [437, 329] on span "Simplified FDA label" at bounding box center [329, 325] width 251 height 20
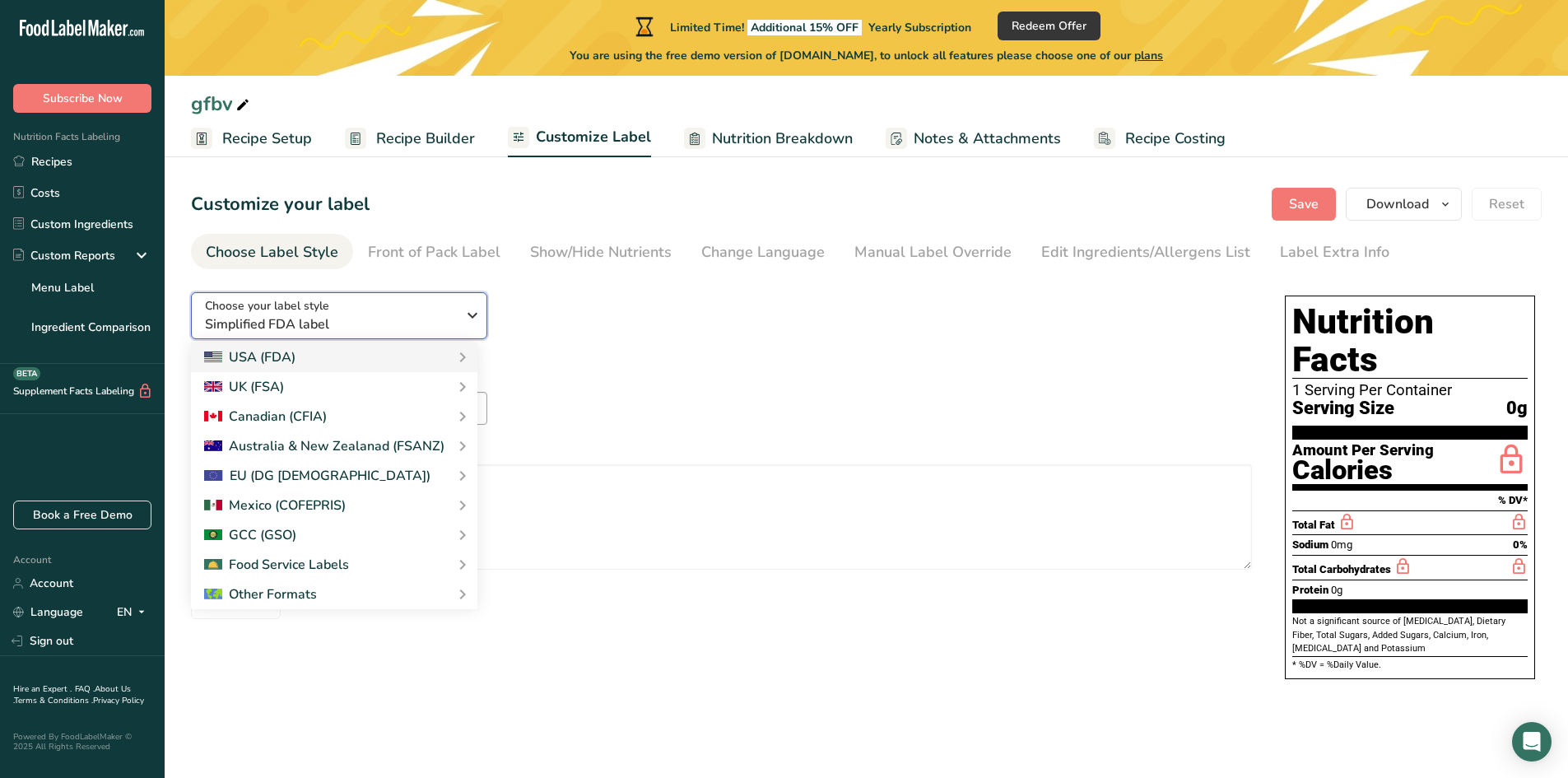
click at [478, 311] on icon "button" at bounding box center [472, 316] width 20 height 30
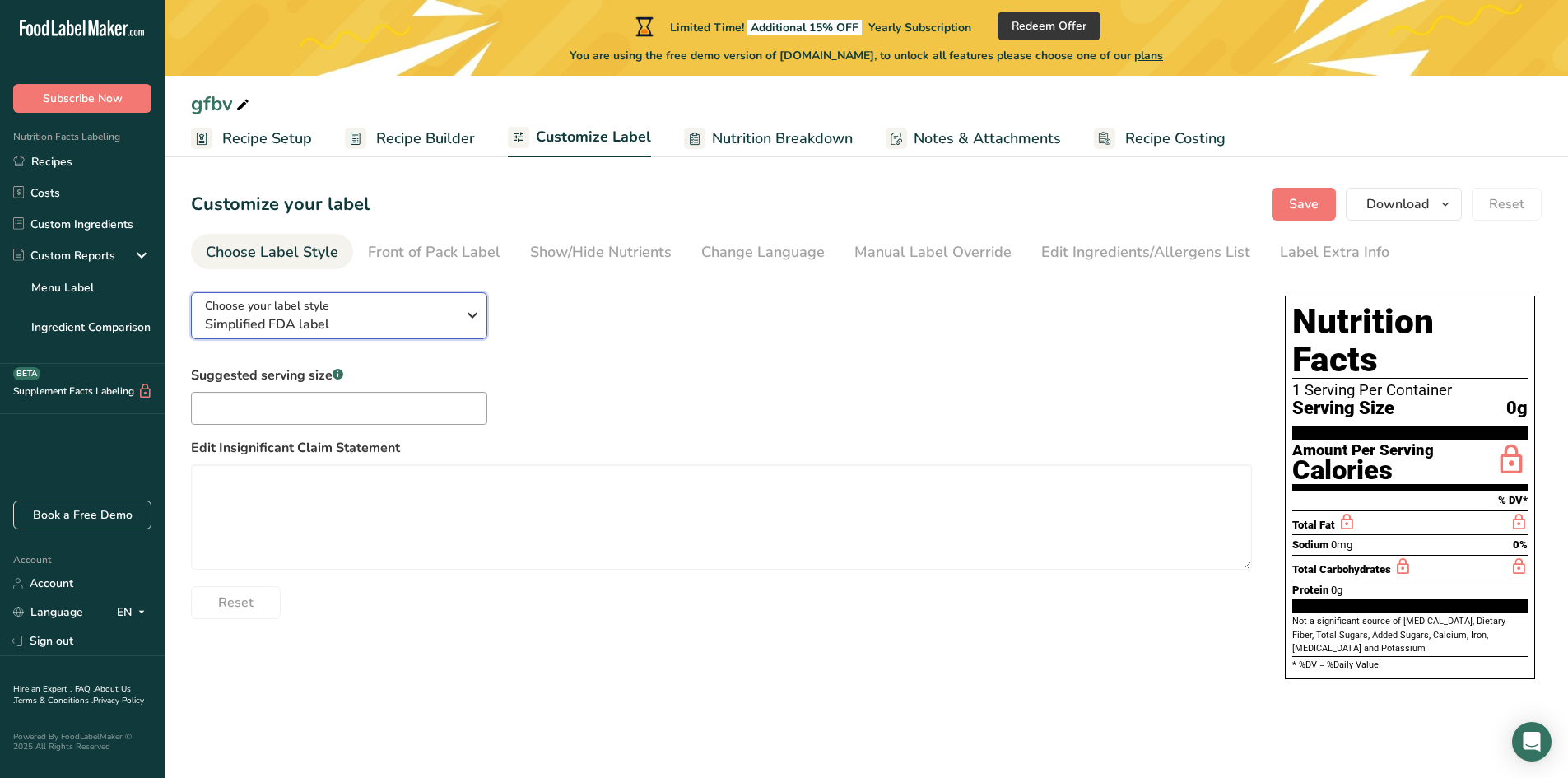
click at [483, 304] on button "Choose your label style Simplified FDA label" at bounding box center [338, 316] width 296 height 47
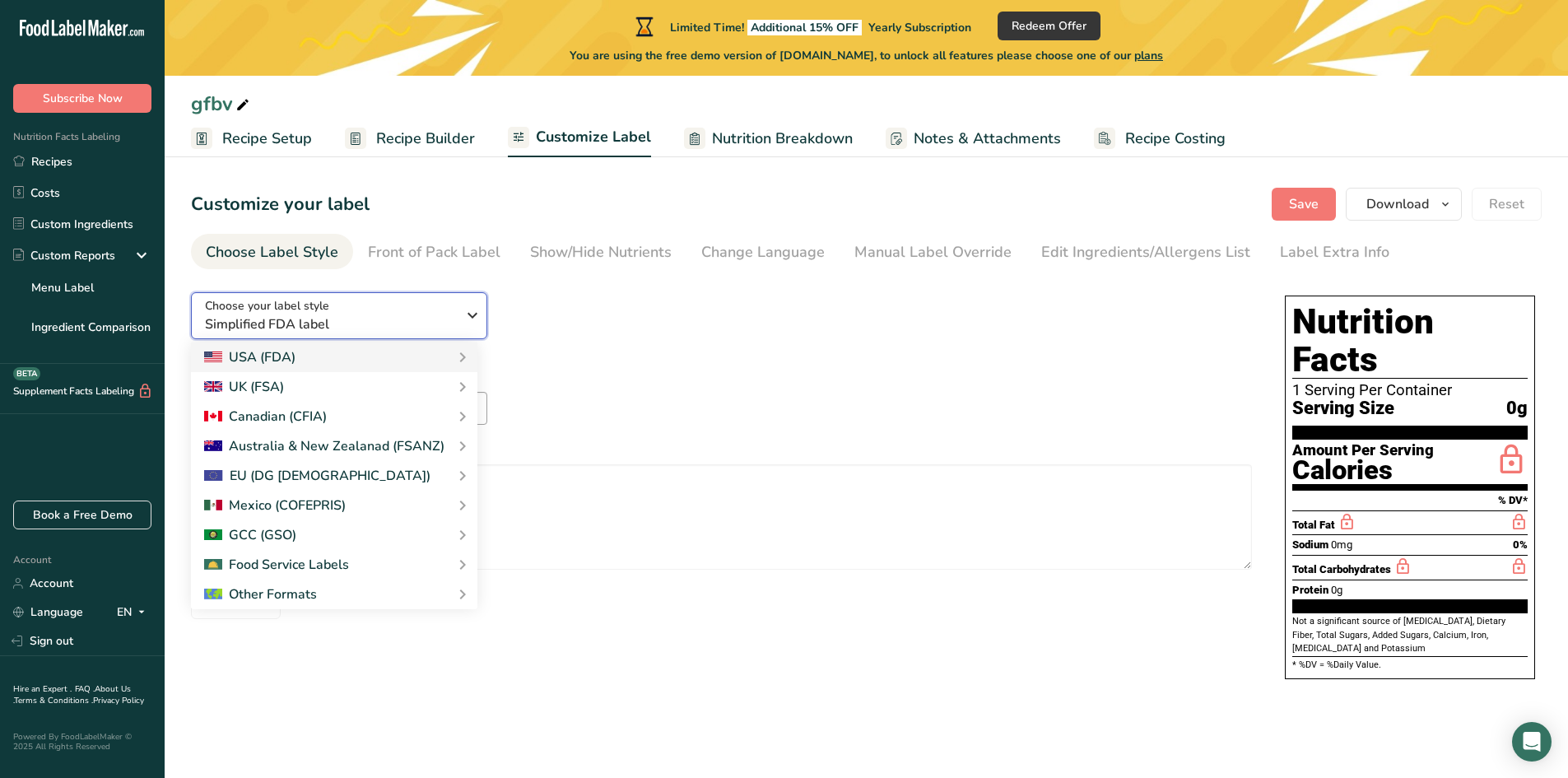
click at [485, 316] on button "Choose your label style Simplified FDA label" at bounding box center [338, 316] width 296 height 47
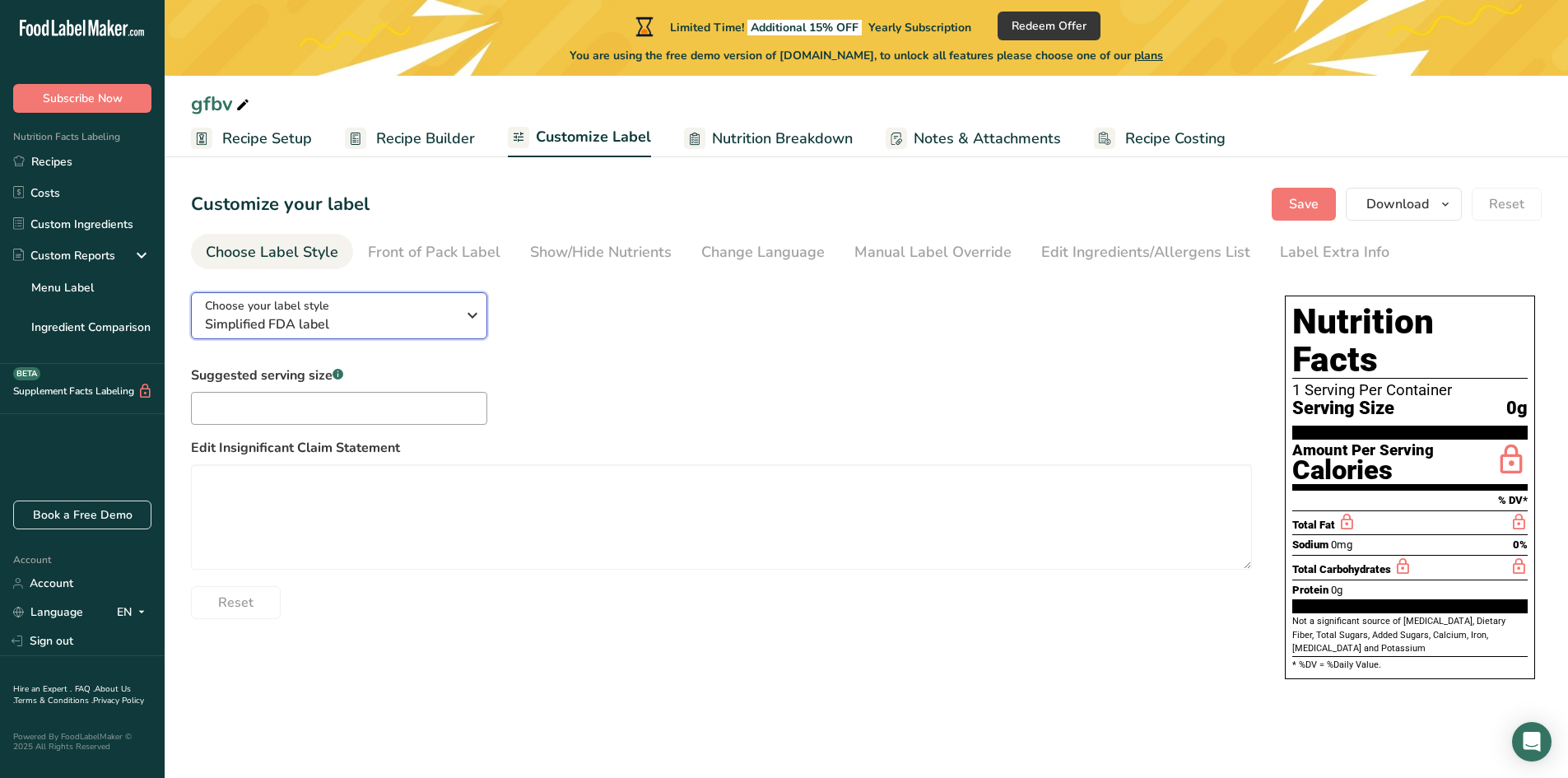
click at [468, 316] on icon "button" at bounding box center [472, 316] width 20 height 30
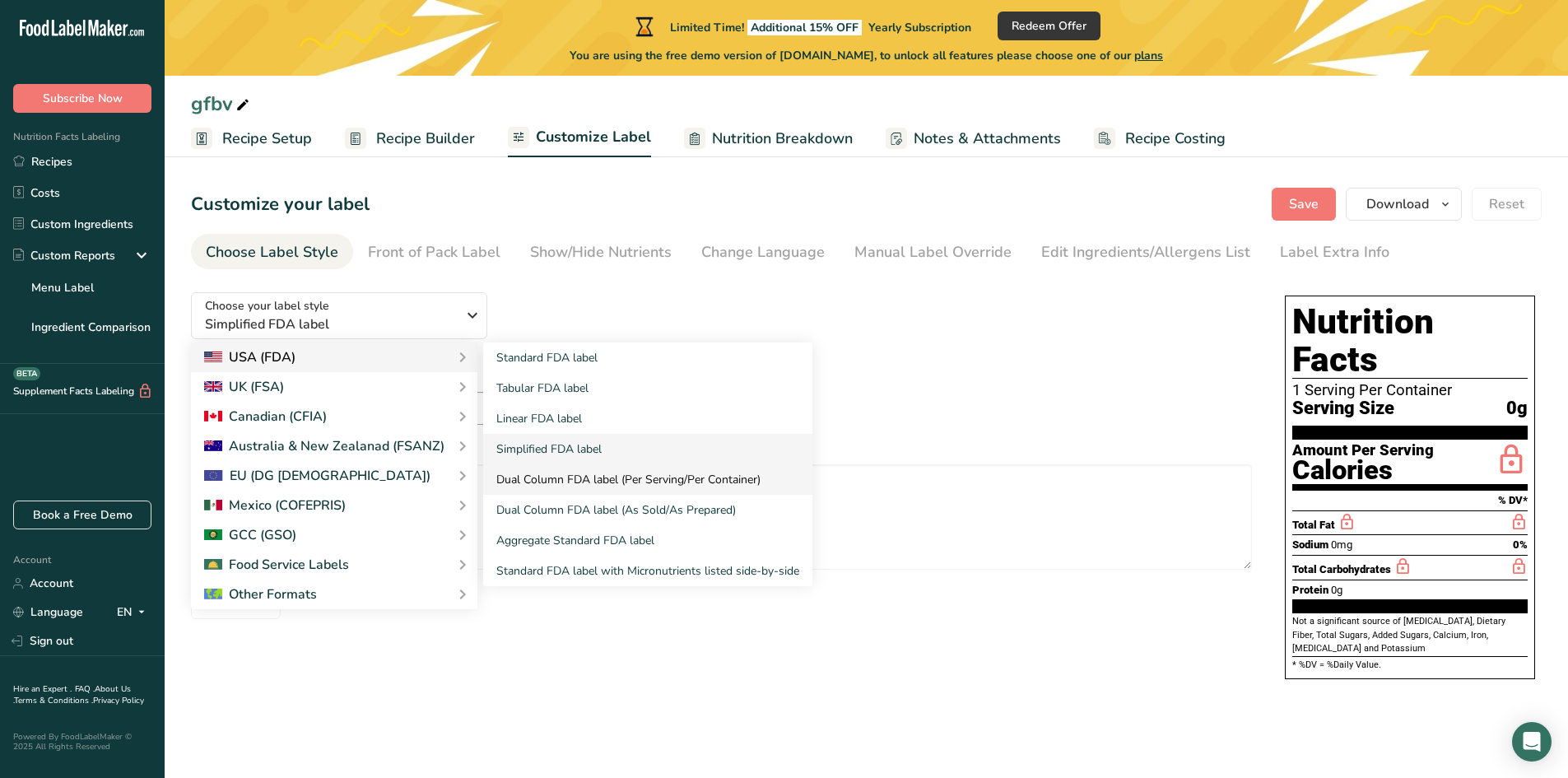
click at [563, 472] on link "Dual Column FDA label (Per Serving/Per Container)" at bounding box center [647, 479] width 329 height 30
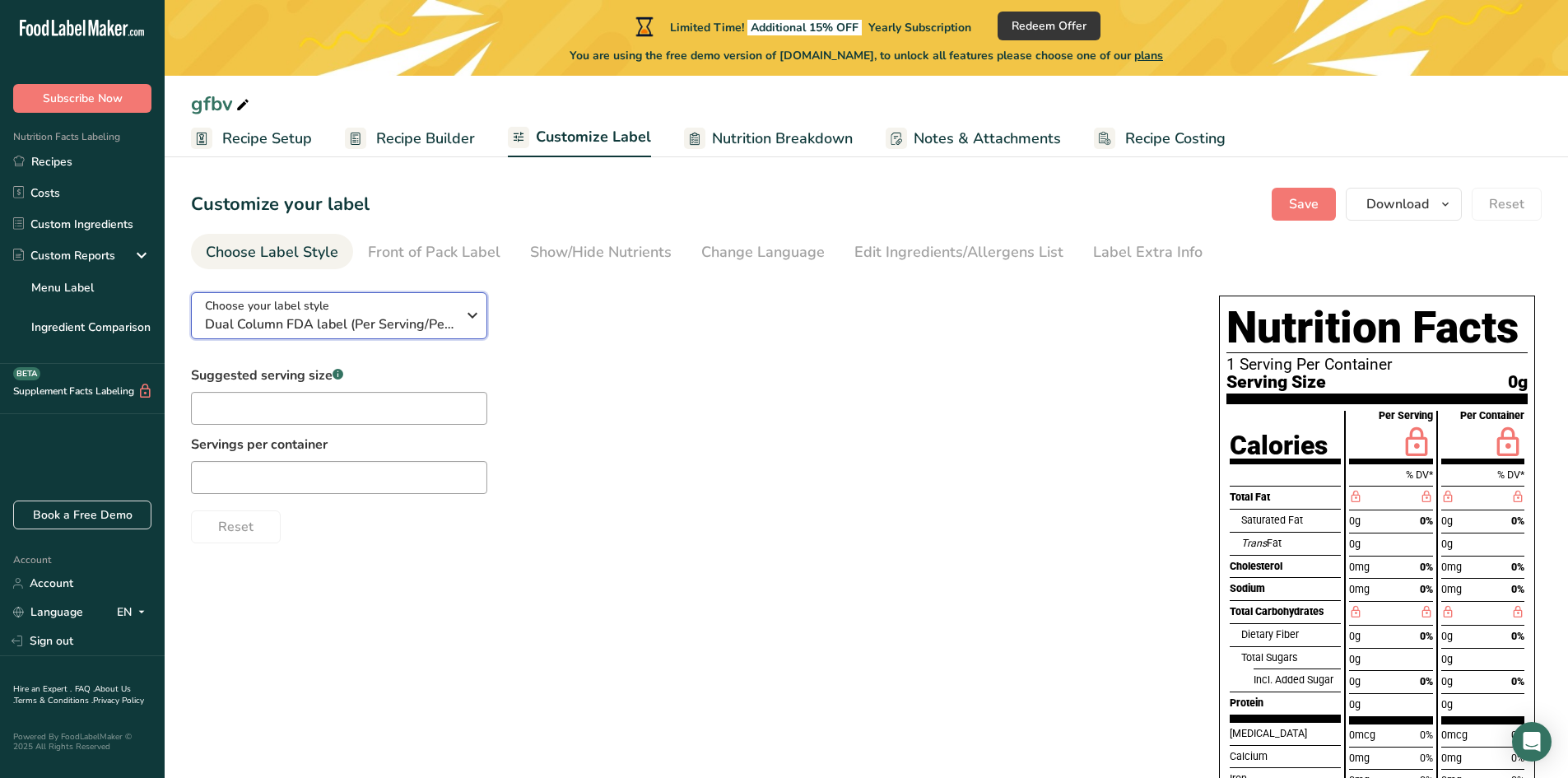
click at [451, 306] on div "Choose your label style Dual Column FDA label (Per Serving/Per Container)" at bounding box center [329, 316] width 251 height 37
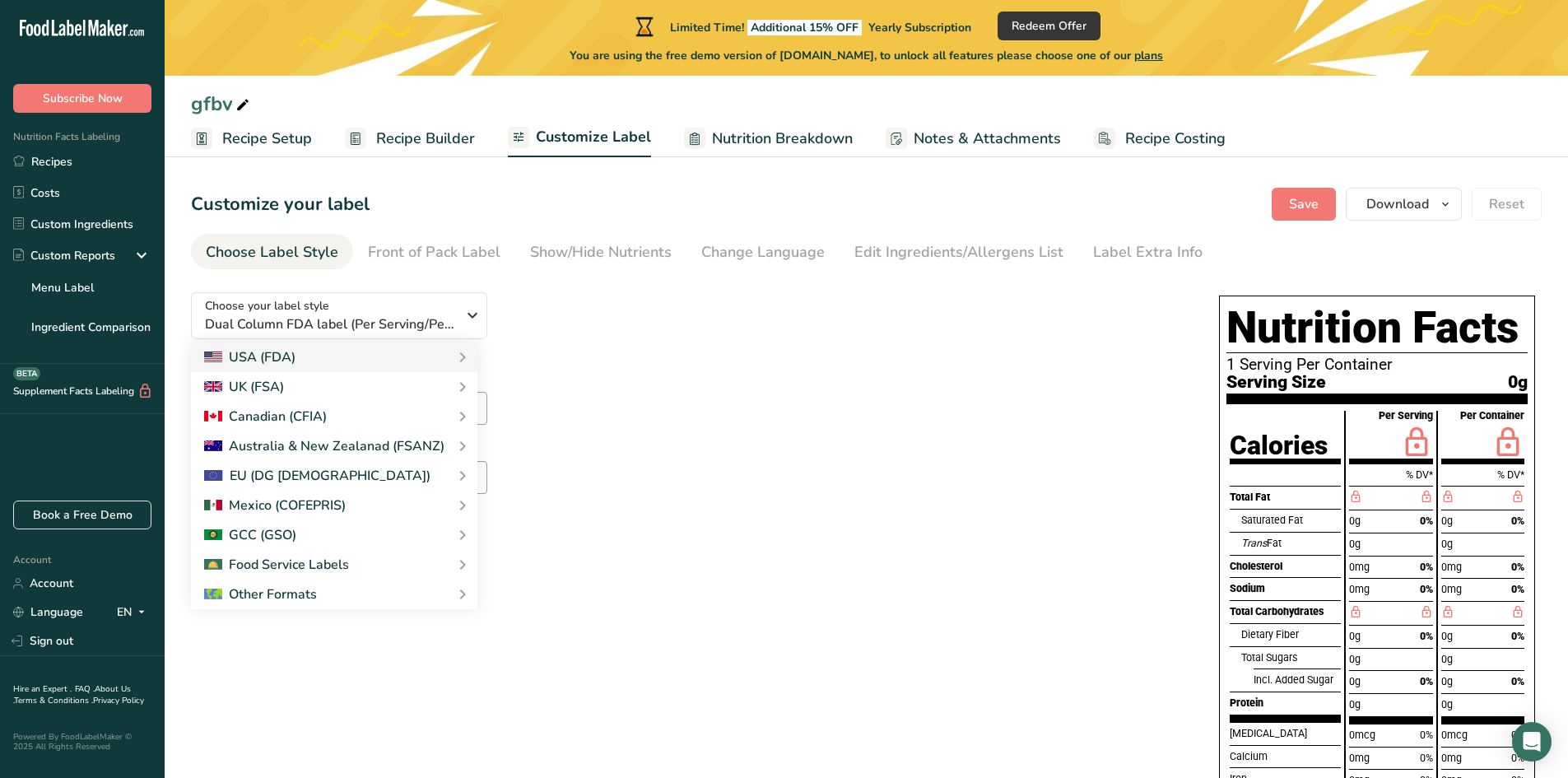
click at [718, 348] on div "Choose your label style Dual Column FDA label (Per Serving/Per Container) USA (…" at bounding box center [688, 411] width 995 height 265
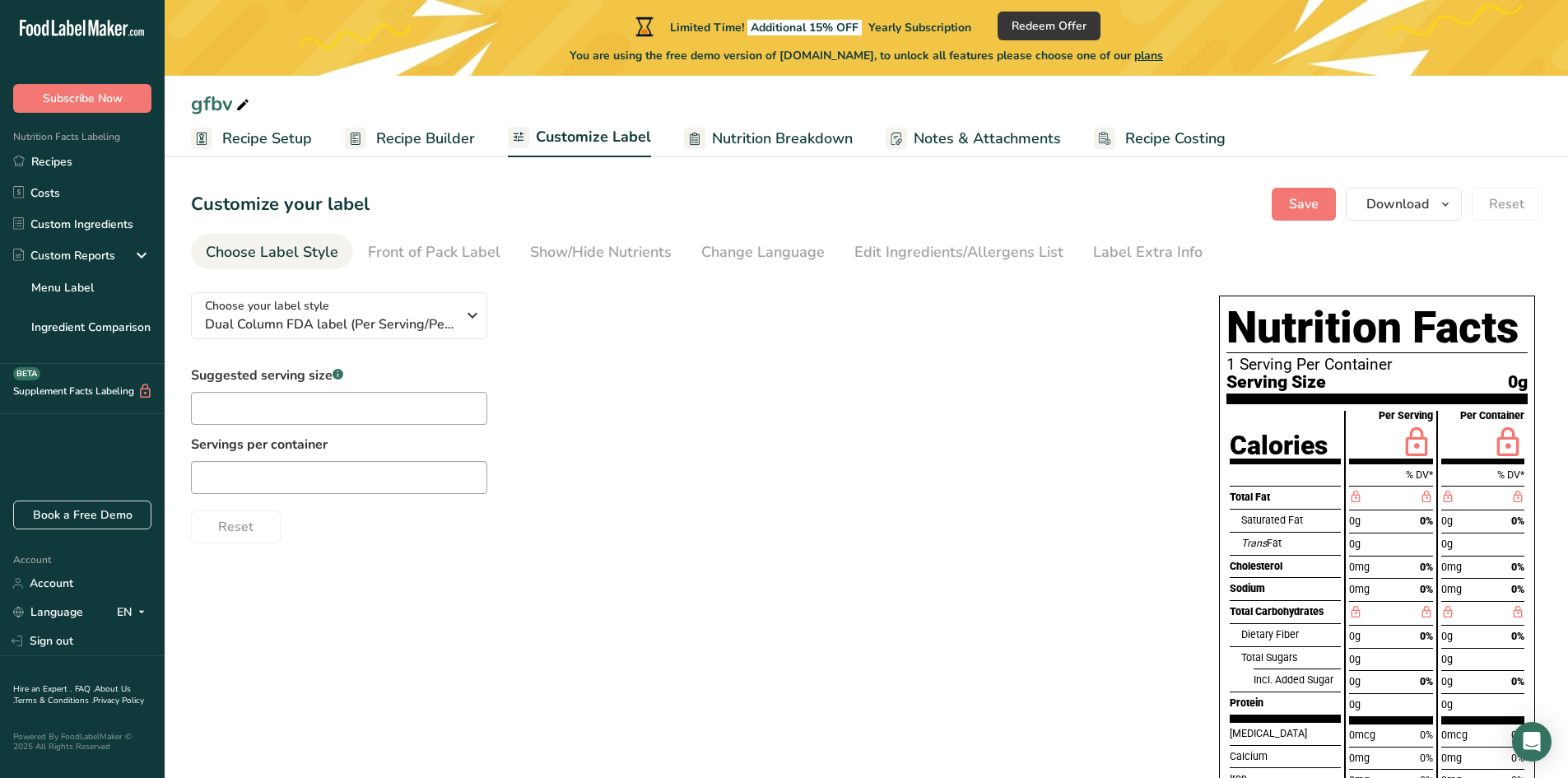
click at [1138, 150] on link "Recipe Costing" at bounding box center [1160, 139] width 132 height 37
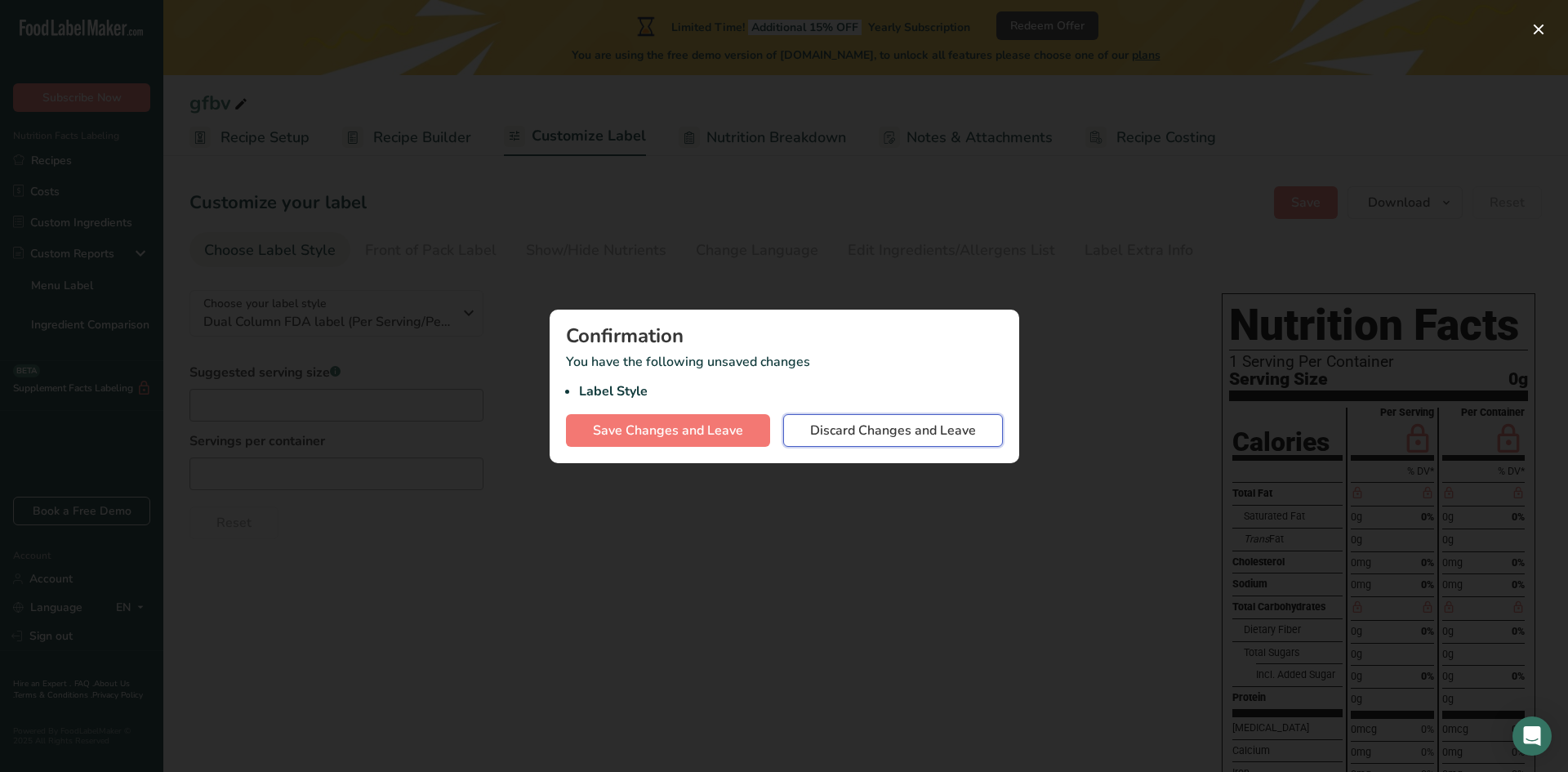
click at [863, 439] on span "Discard Changes and Leave" at bounding box center [893, 430] width 166 height 20
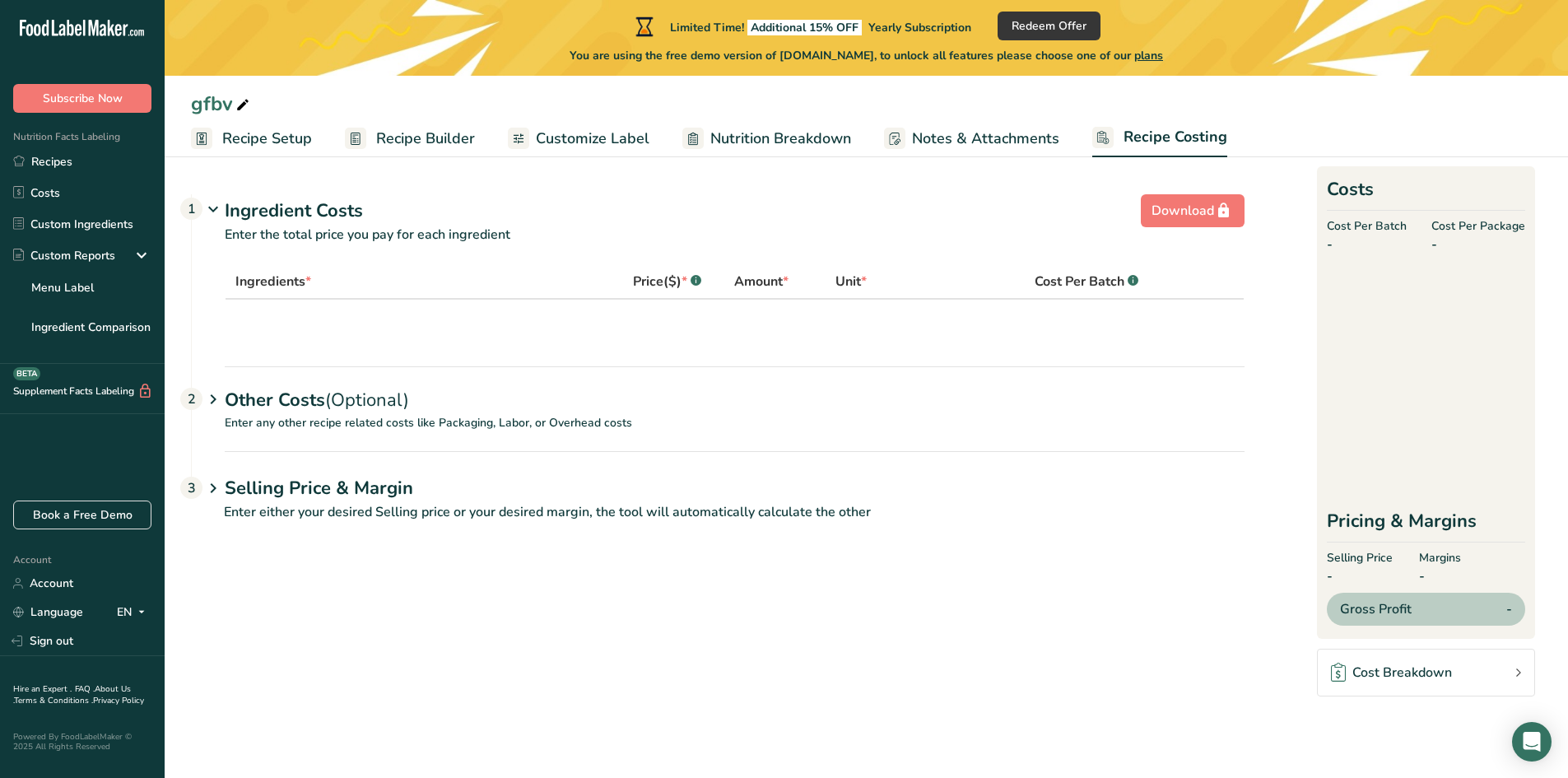
click at [1023, 145] on span "Notes & Attachments" at bounding box center [986, 139] width 147 height 23
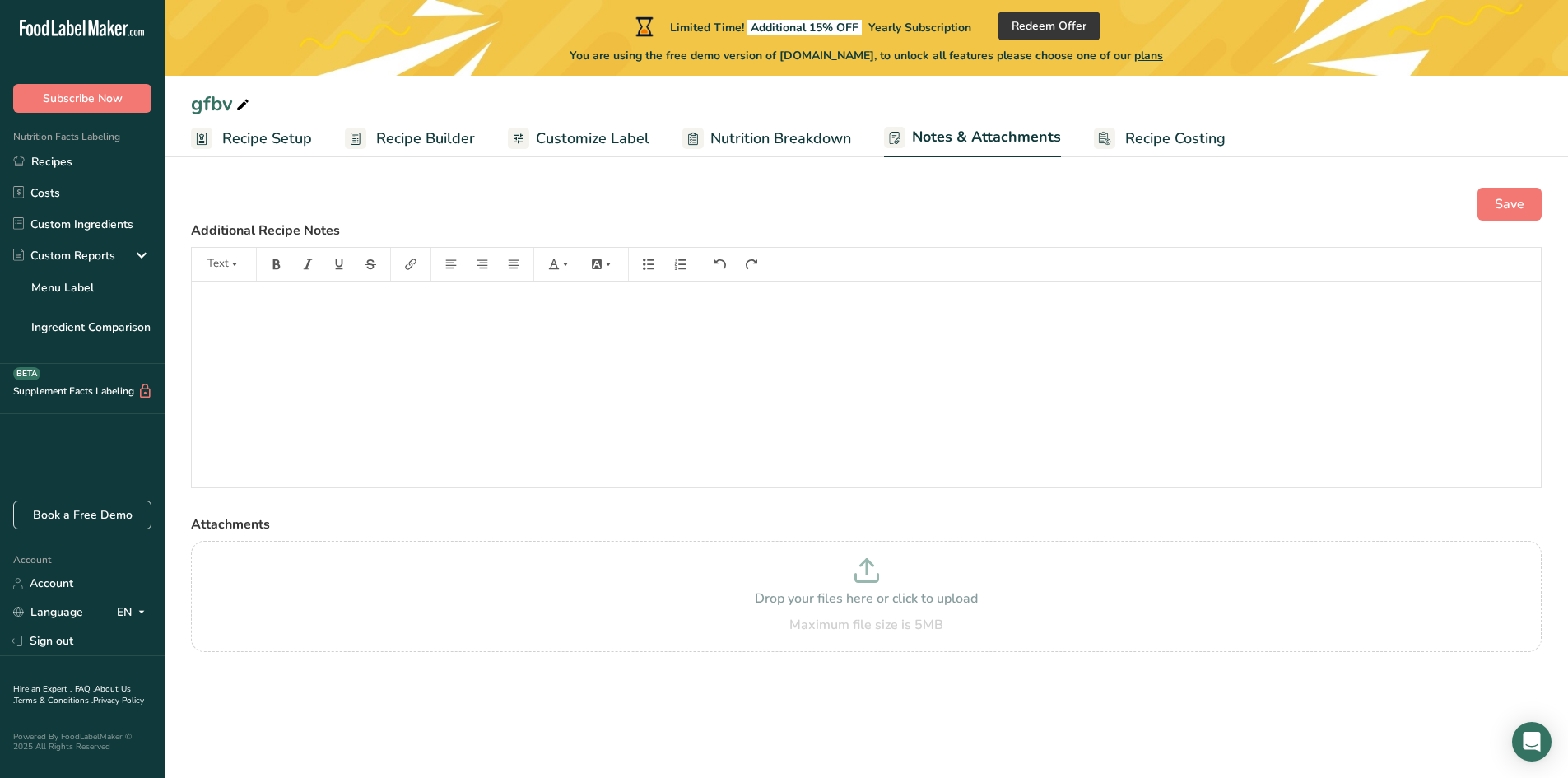
click at [845, 137] on span "Nutrition Breakdown" at bounding box center [780, 139] width 141 height 23
select select "Calories"
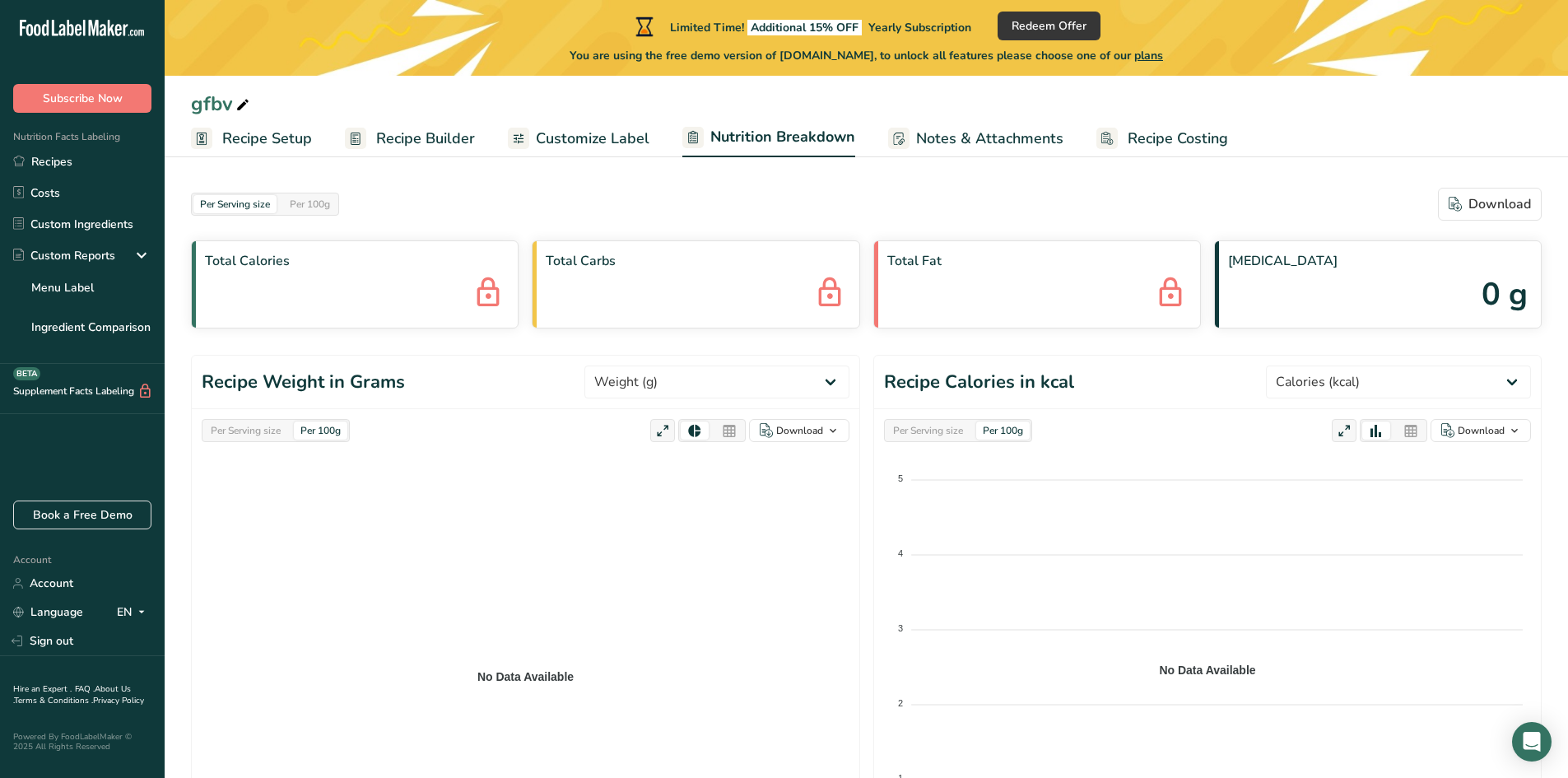
click at [594, 137] on span "Customize Label" at bounding box center [593, 139] width 114 height 23
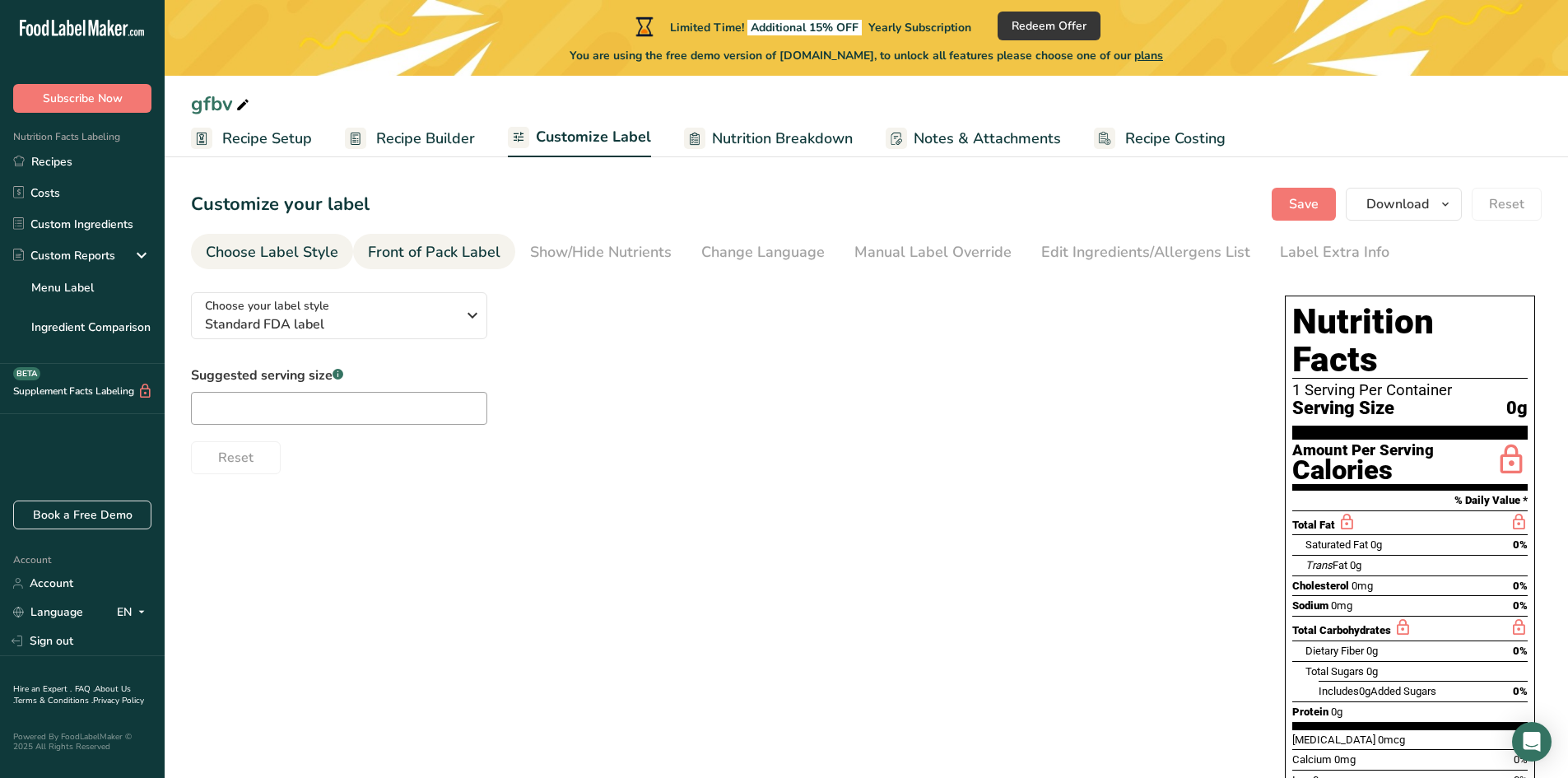
drag, startPoint x: 455, startPoint y: 240, endPoint x: 455, endPoint y: 250, distance: 10.0
click at [455, 247] on link "Front of Pack Label" at bounding box center [434, 253] width 133 height 37
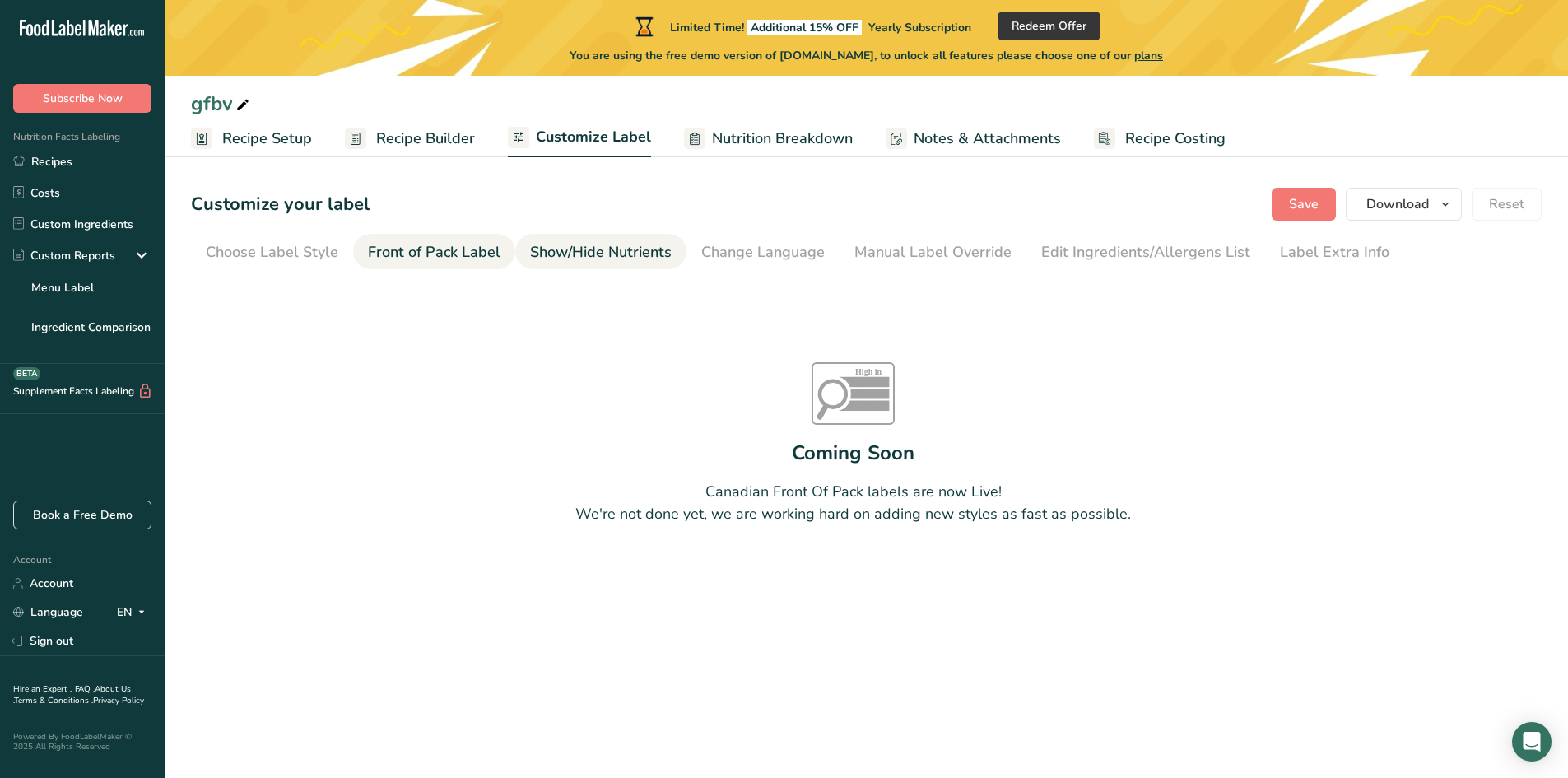
click at [622, 248] on div "Show/Hide Nutrients" at bounding box center [601, 252] width 142 height 23
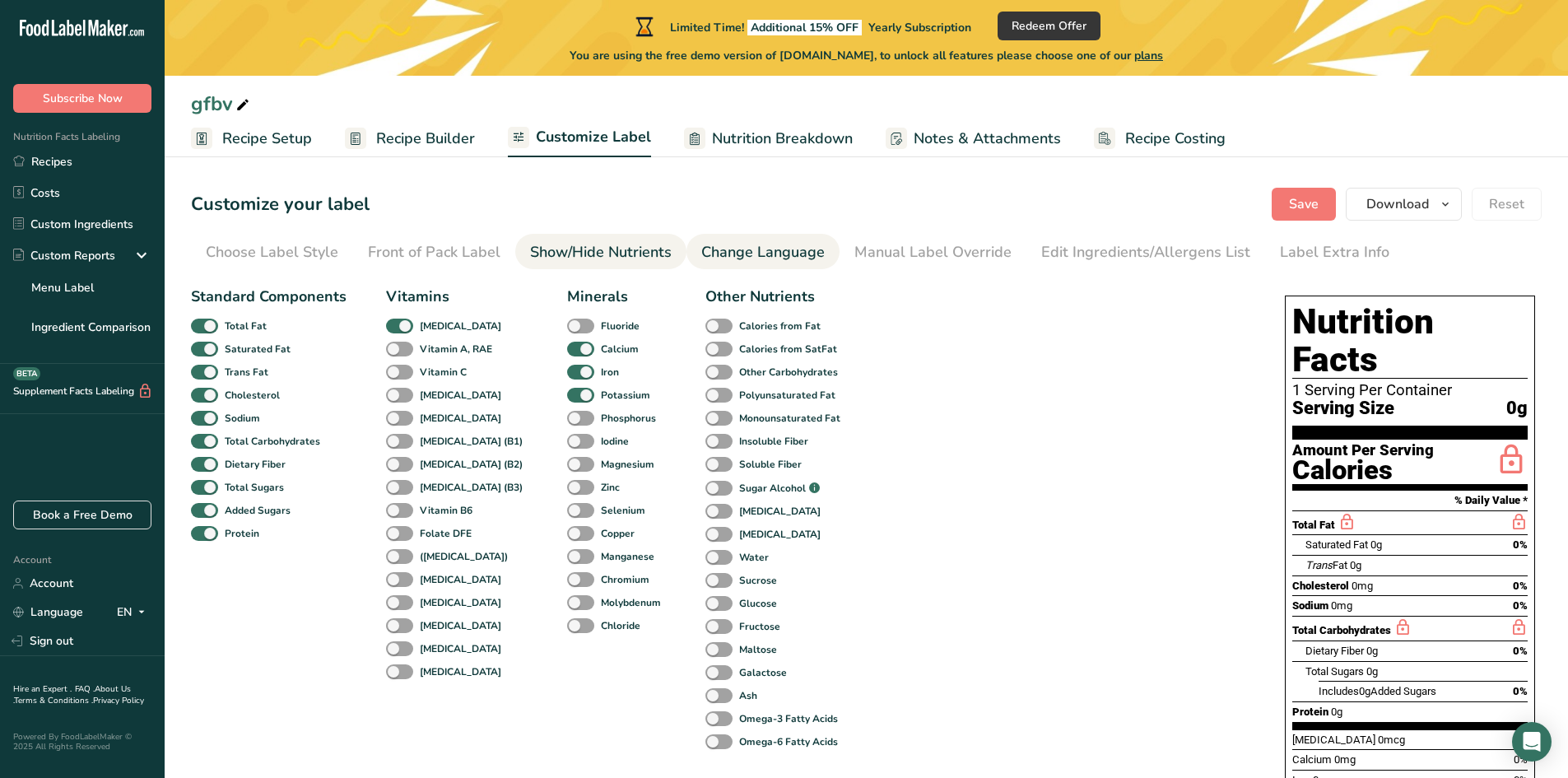
click at [764, 249] on div "Change Language" at bounding box center [763, 252] width 124 height 23
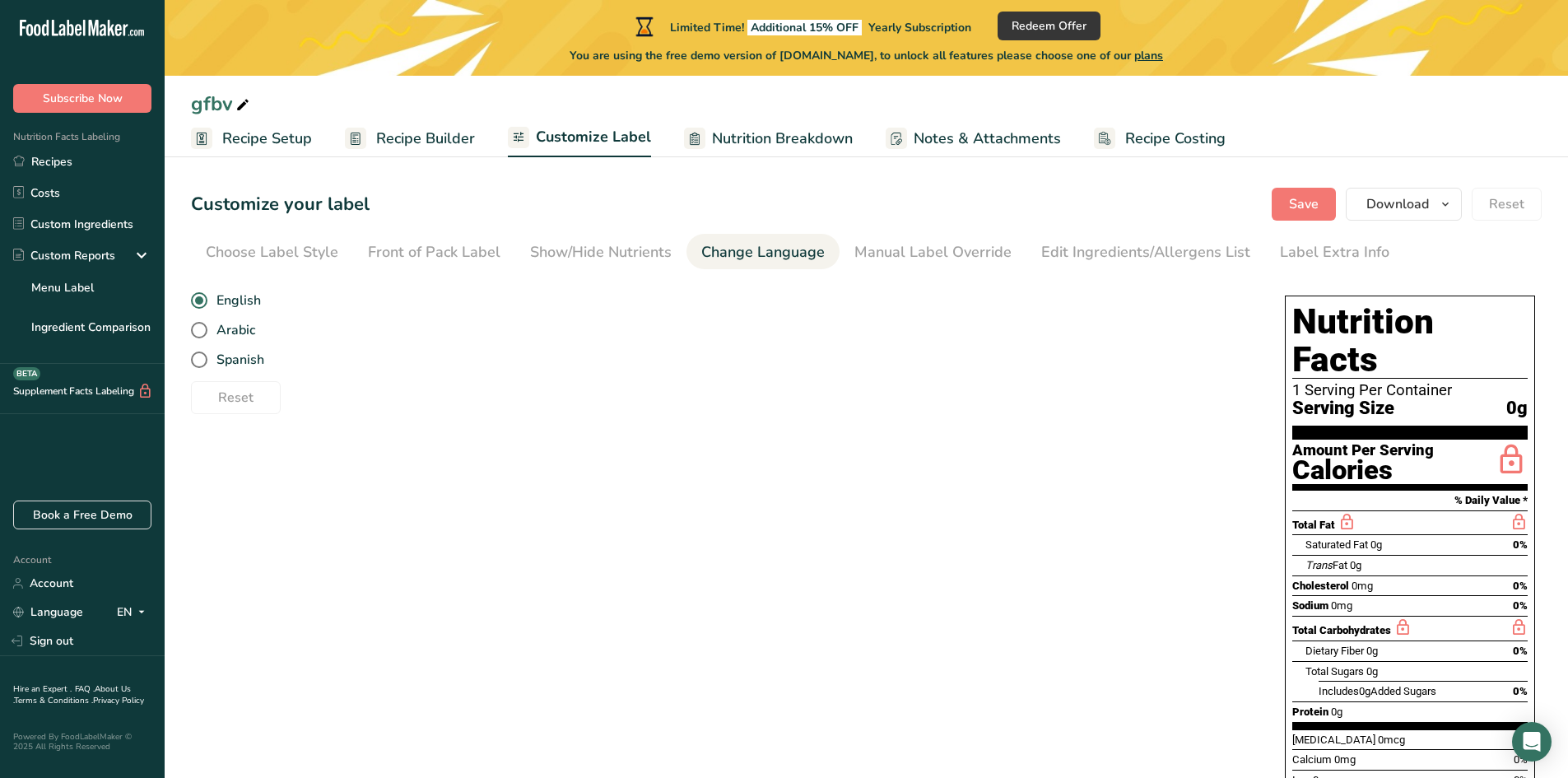
click at [938, 273] on section "Customize your label Save Download Choose what to show on your downloaded label…" at bounding box center [865, 534] width 1403 height 747
click at [962, 265] on link "Manual Label Override" at bounding box center [933, 253] width 157 height 37
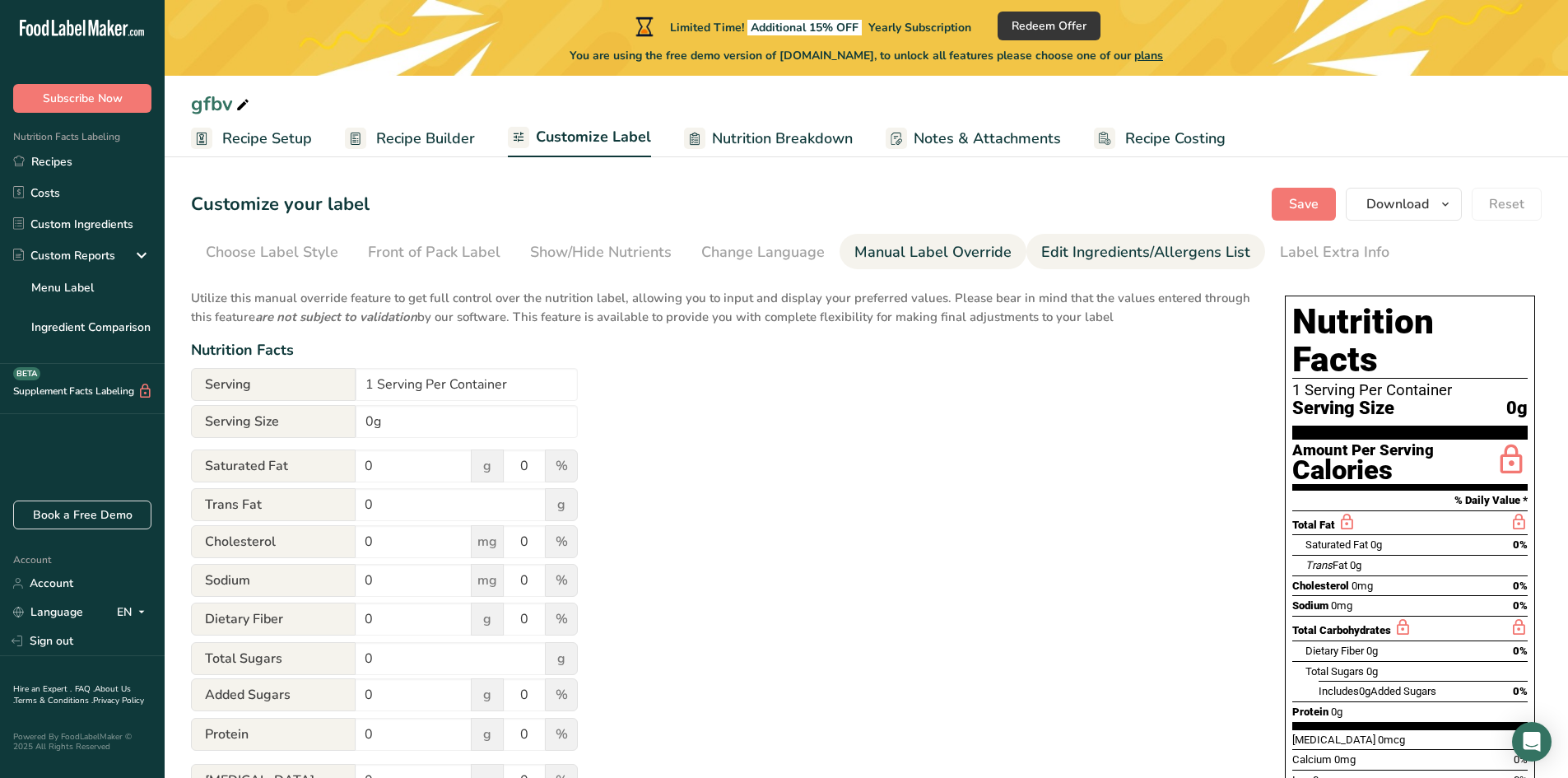
click at [1089, 254] on div "Edit Ingredients/Allergens List" at bounding box center [1145, 252] width 209 height 23
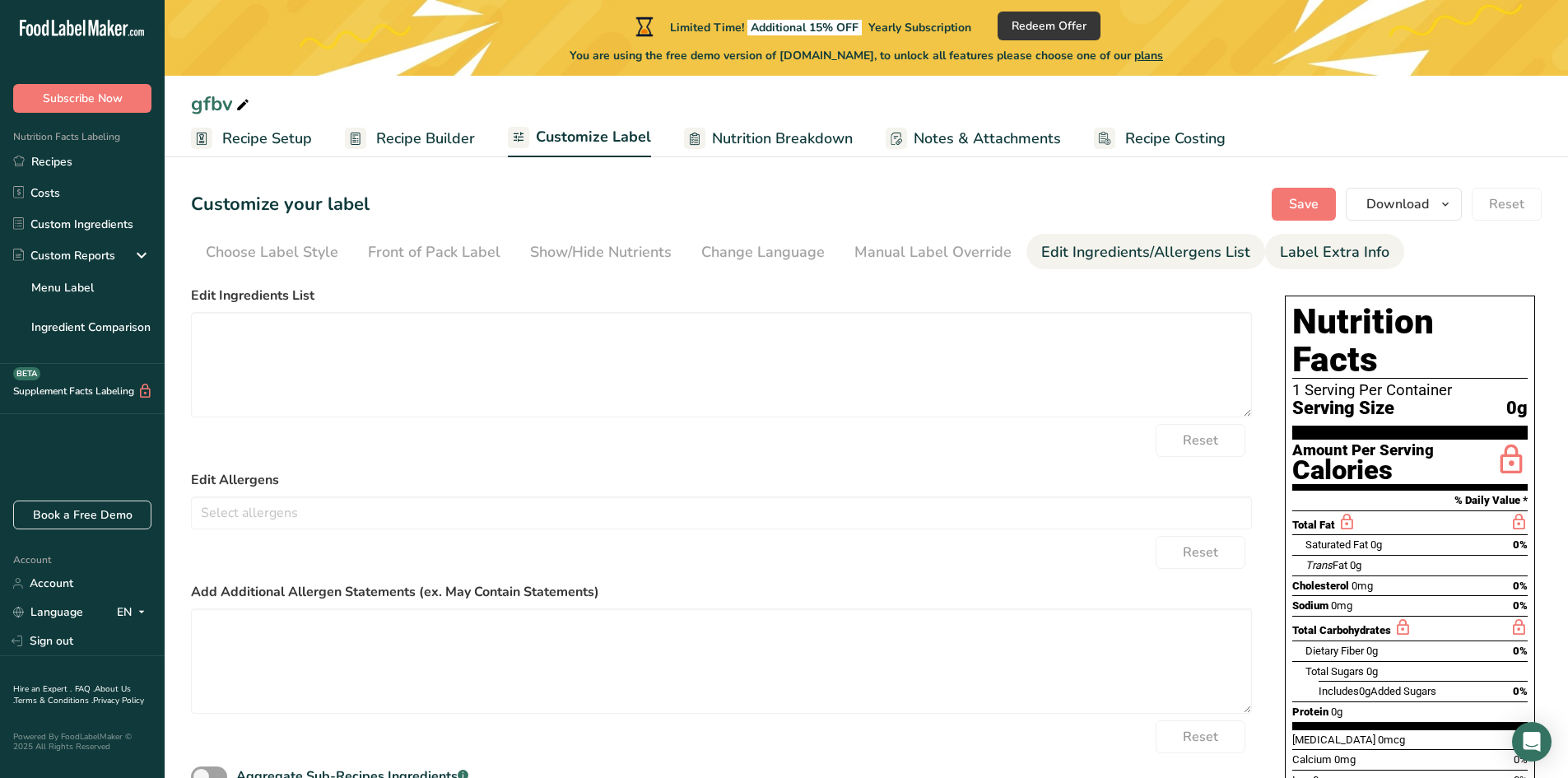
click at [1265, 255] on li "Label Extra Info" at bounding box center [1334, 252] width 139 height 35
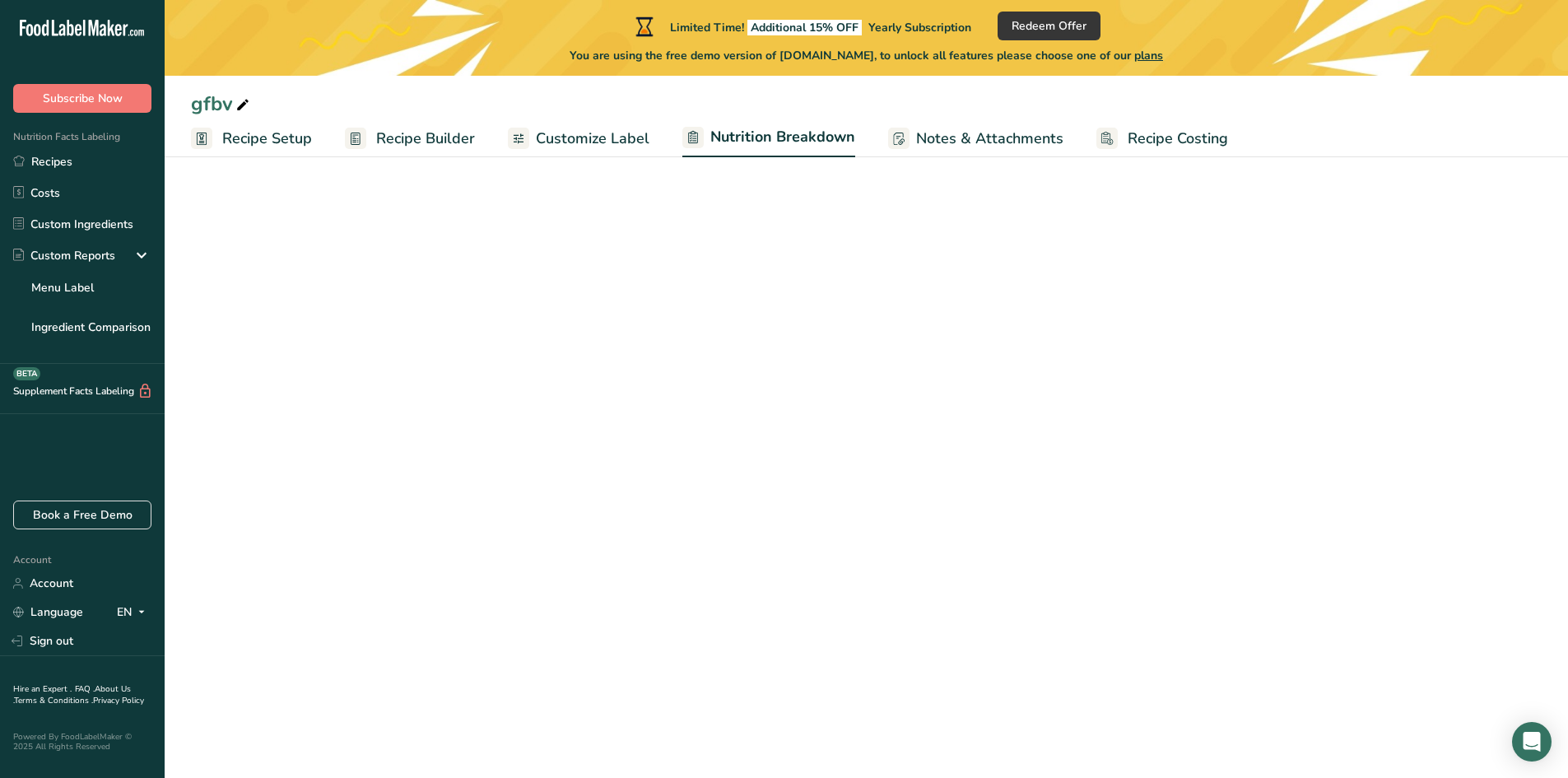
select select "Calories"
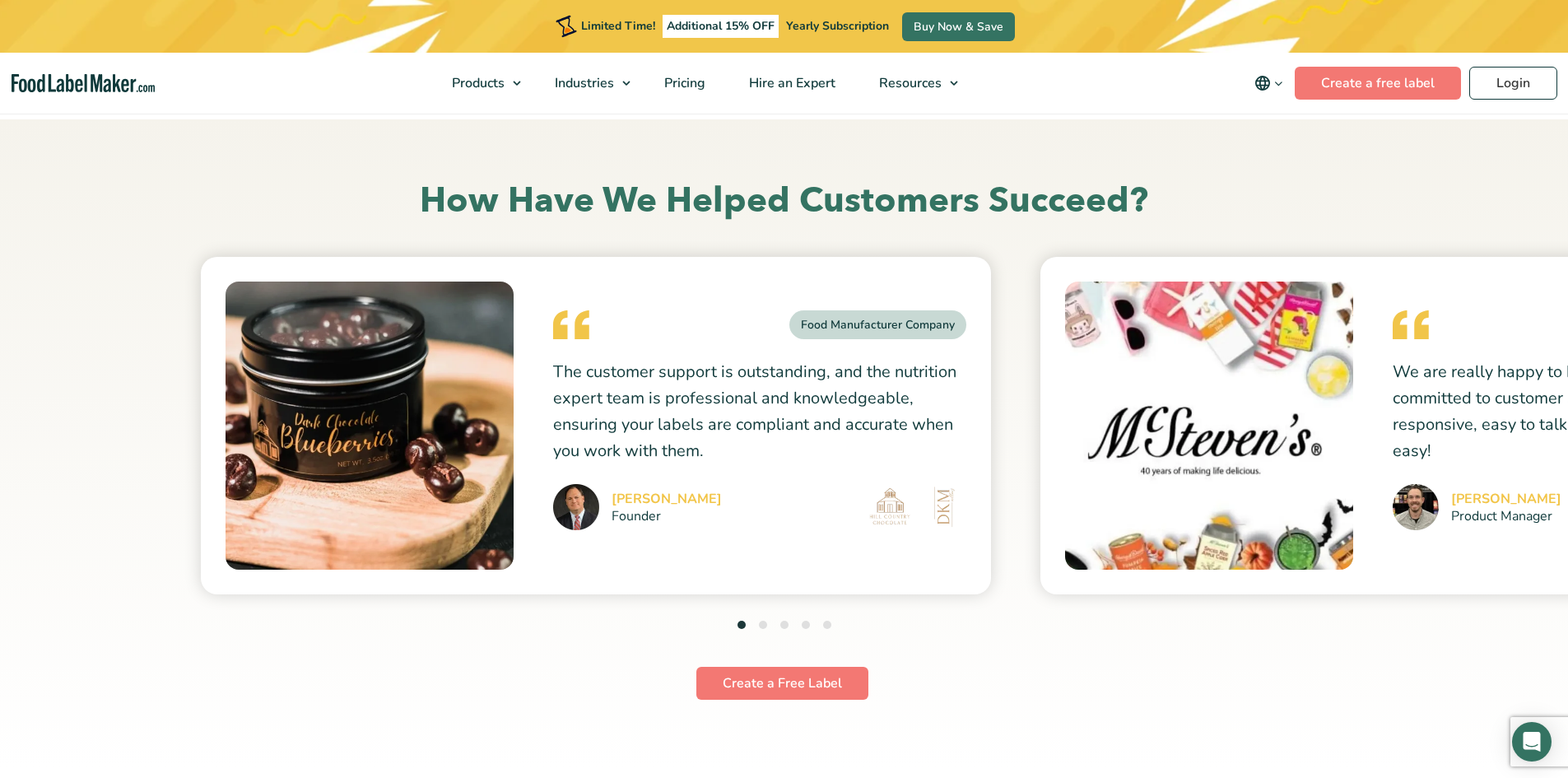
scroll to position [4200, 0]
